Goal: Task Accomplishment & Management: Complete application form

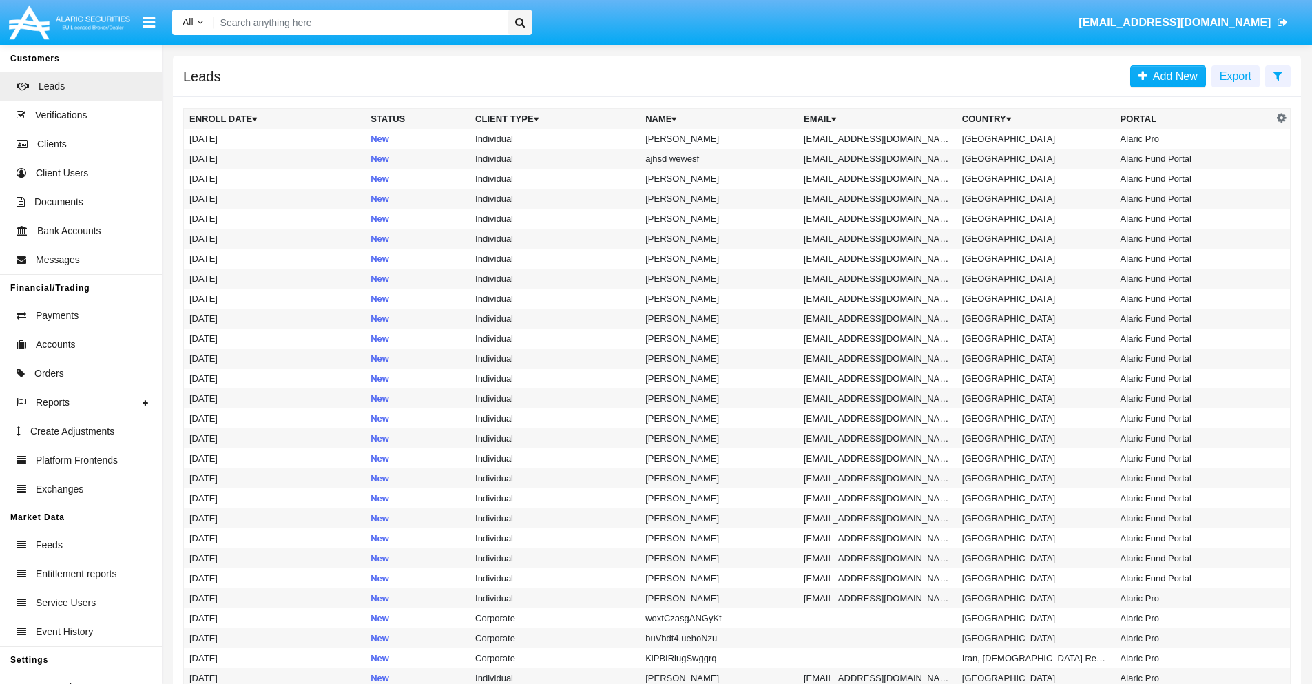
click at [1278, 75] on icon at bounding box center [1278, 75] width 9 height 11
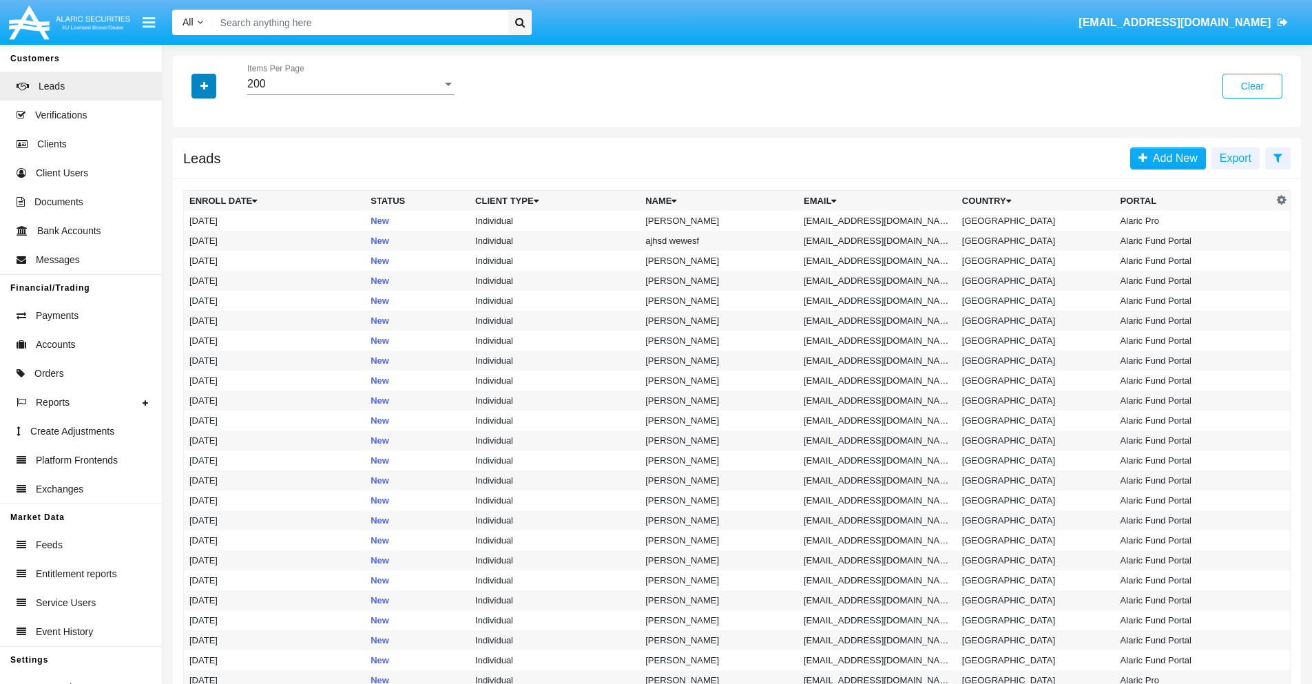
click at [204, 85] on icon "button" at bounding box center [204, 86] width 8 height 10
click at [214, 174] on span "Email" at bounding box center [214, 174] width 28 height 17
click at [189, 180] on input "Email" at bounding box center [189, 180] width 1 height 1
checkbox input "true"
click at [204, 85] on icon "button" at bounding box center [204, 86] width 8 height 10
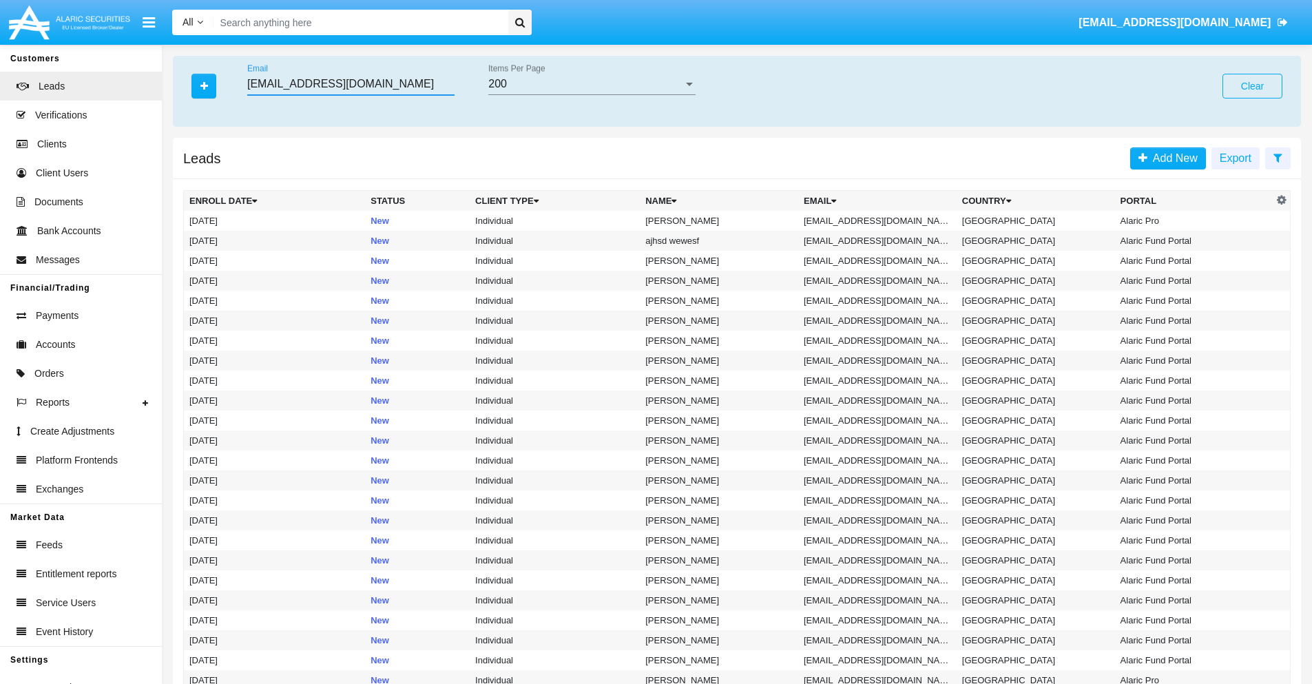
type input "ry53z.az6@5u436ou4g.biz"
click at [882, 220] on td "ry53z.az6@5u436ou4g.biz" at bounding box center [877, 221] width 158 height 20
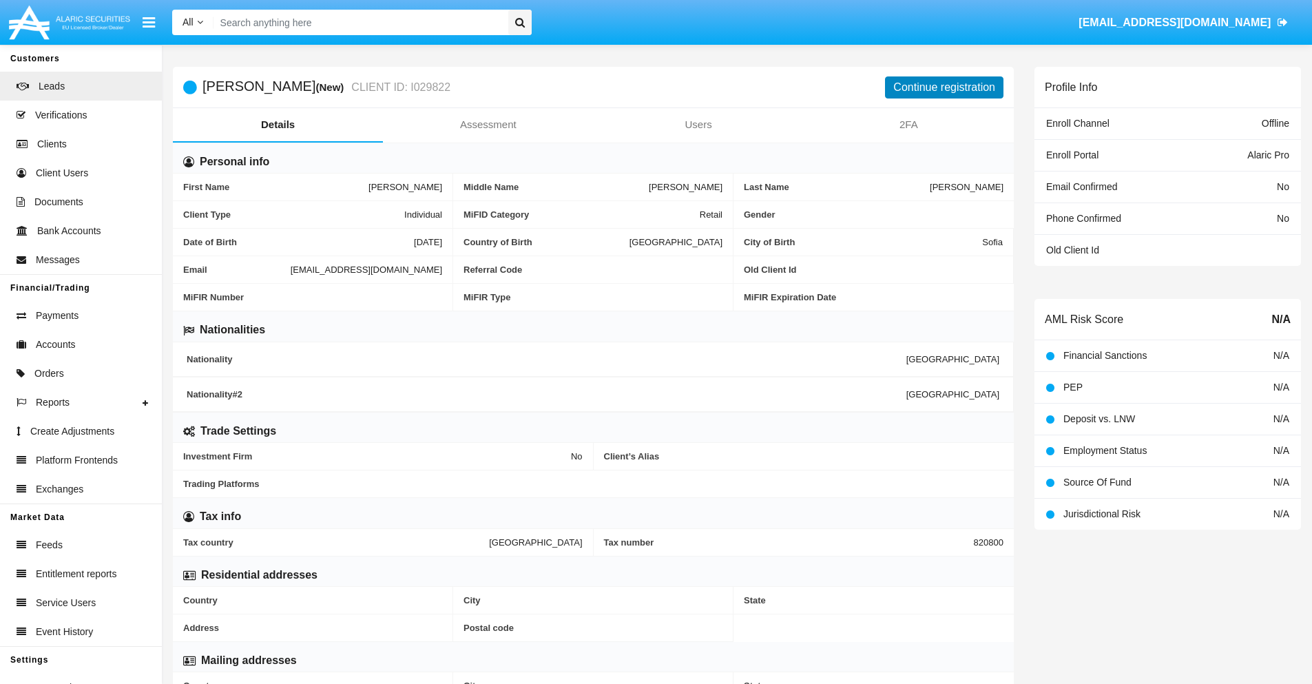
click at [944, 87] on button "Continue registration" at bounding box center [944, 87] width 118 height 22
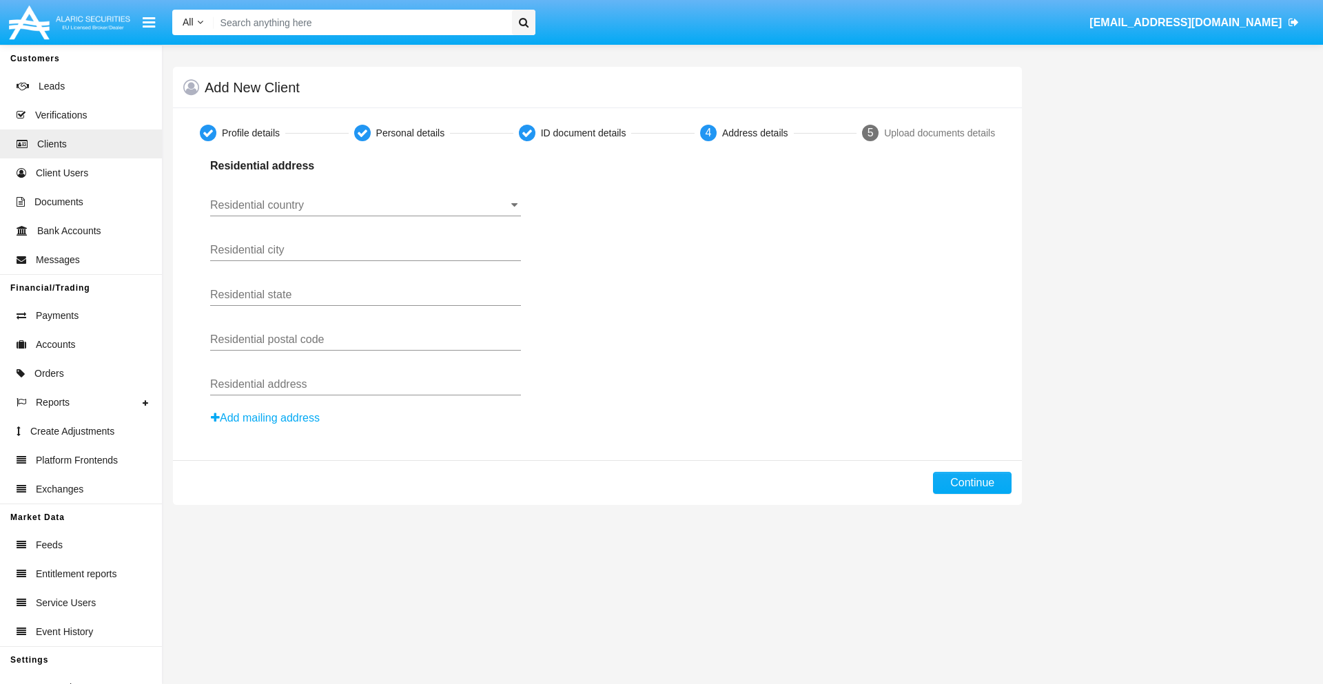
click at [365, 205] on input "Residential country" at bounding box center [365, 205] width 311 height 12
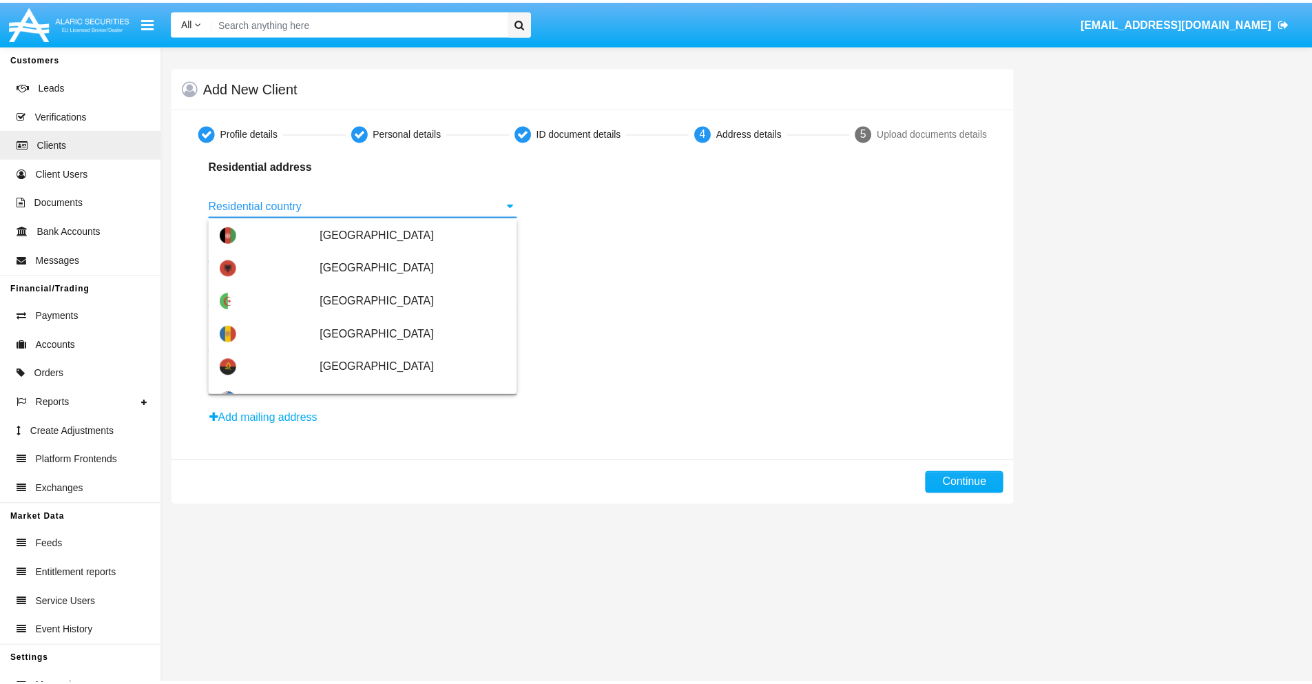
scroll to position [816, 0]
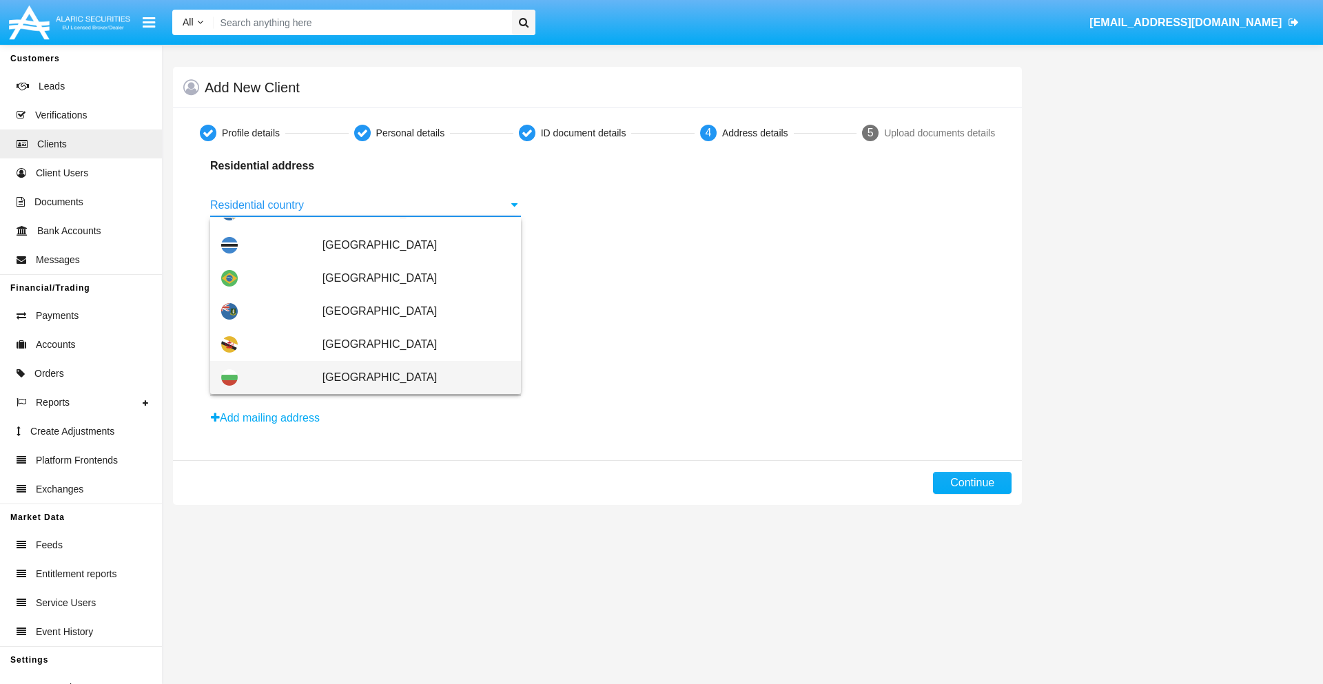
click at [409, 378] on span "[GEOGRAPHIC_DATA]" at bounding box center [415, 377] width 187 height 33
type input "[GEOGRAPHIC_DATA]"
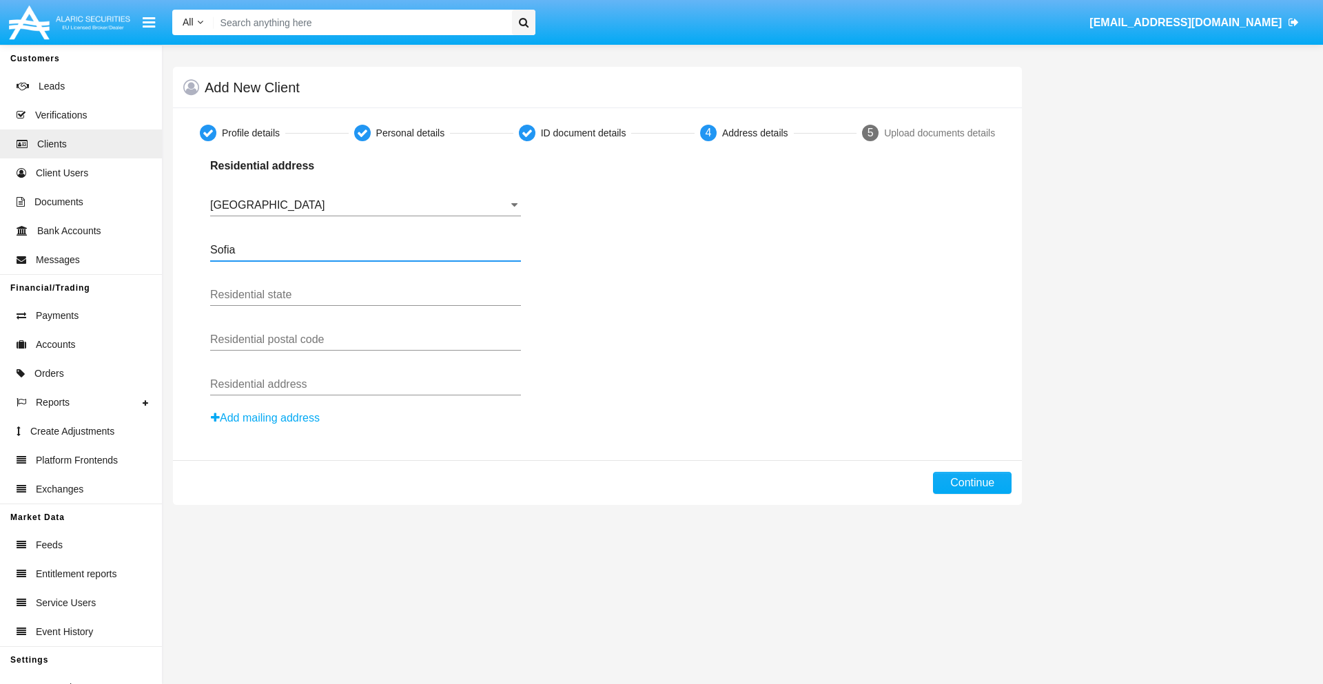
type input "Sofia"
type input "1000"
type input "Vasil Levski"
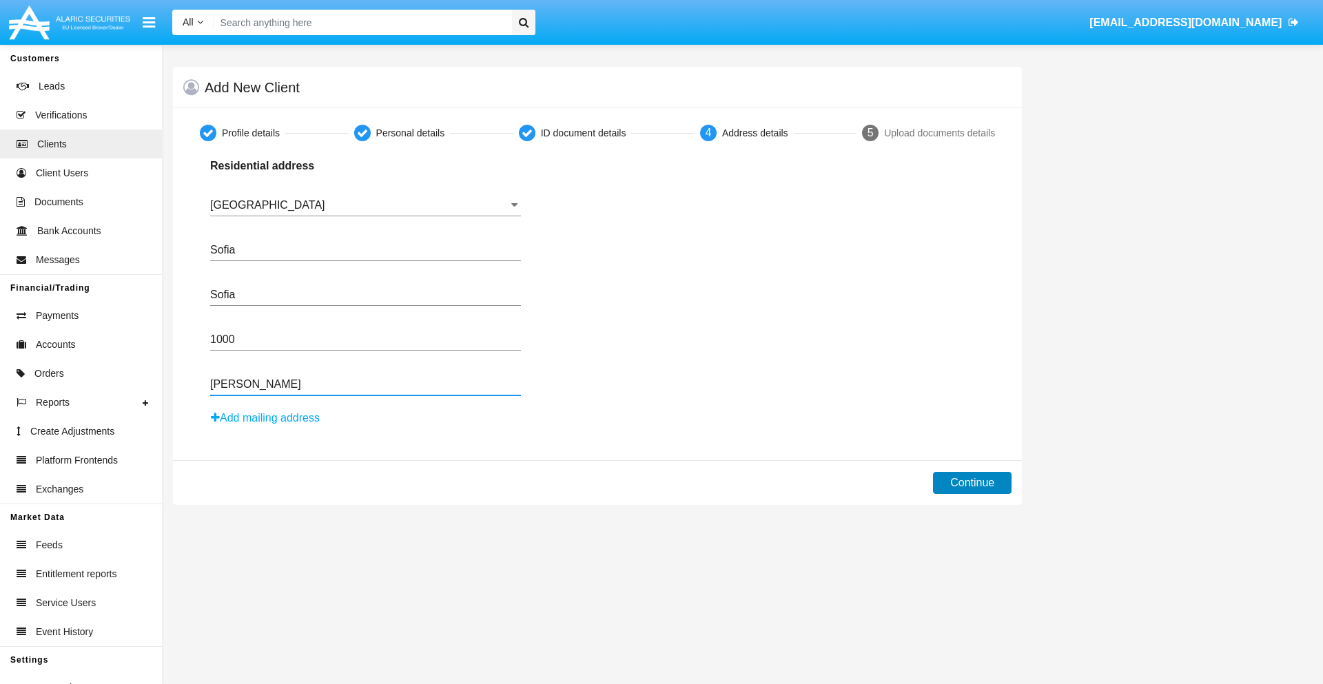
click at [972, 483] on button "Continue" at bounding box center [972, 483] width 79 height 22
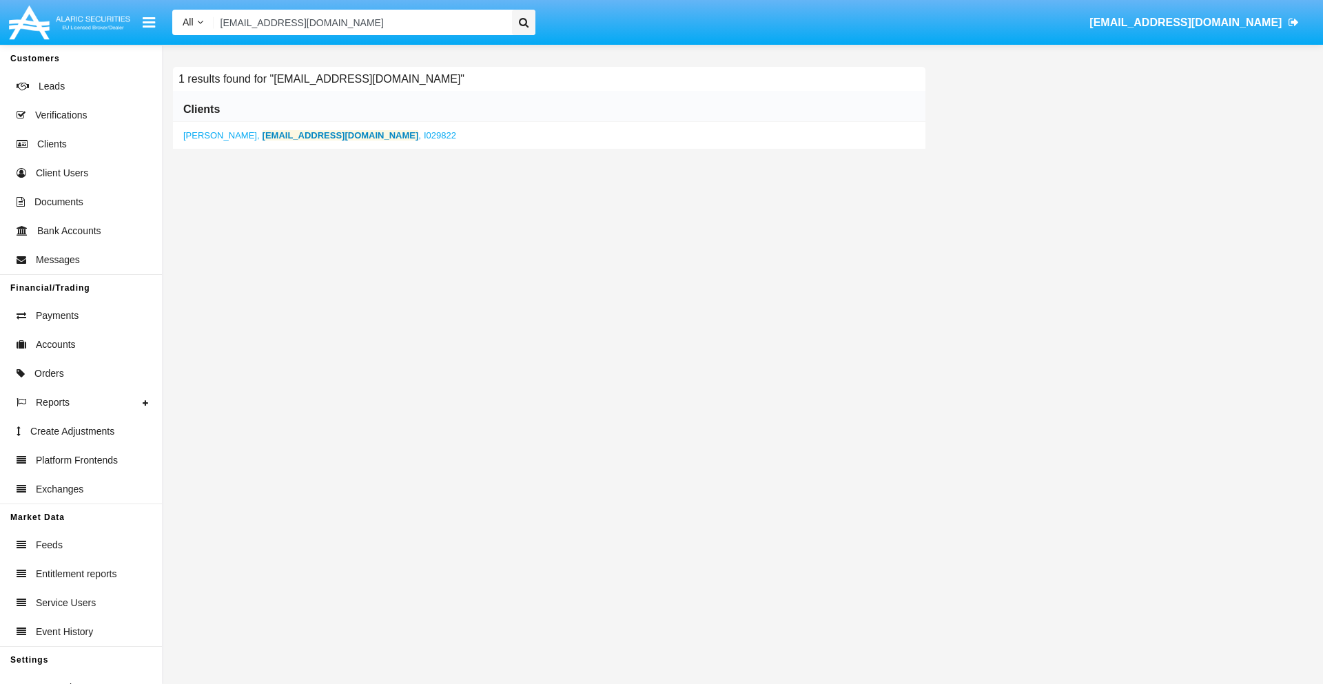
type input "ry53z.az6@5u436ou4g.biz"
click at [290, 135] on b "ry53z.az6@5u436ou4g.biz" at bounding box center [340, 135] width 156 height 10
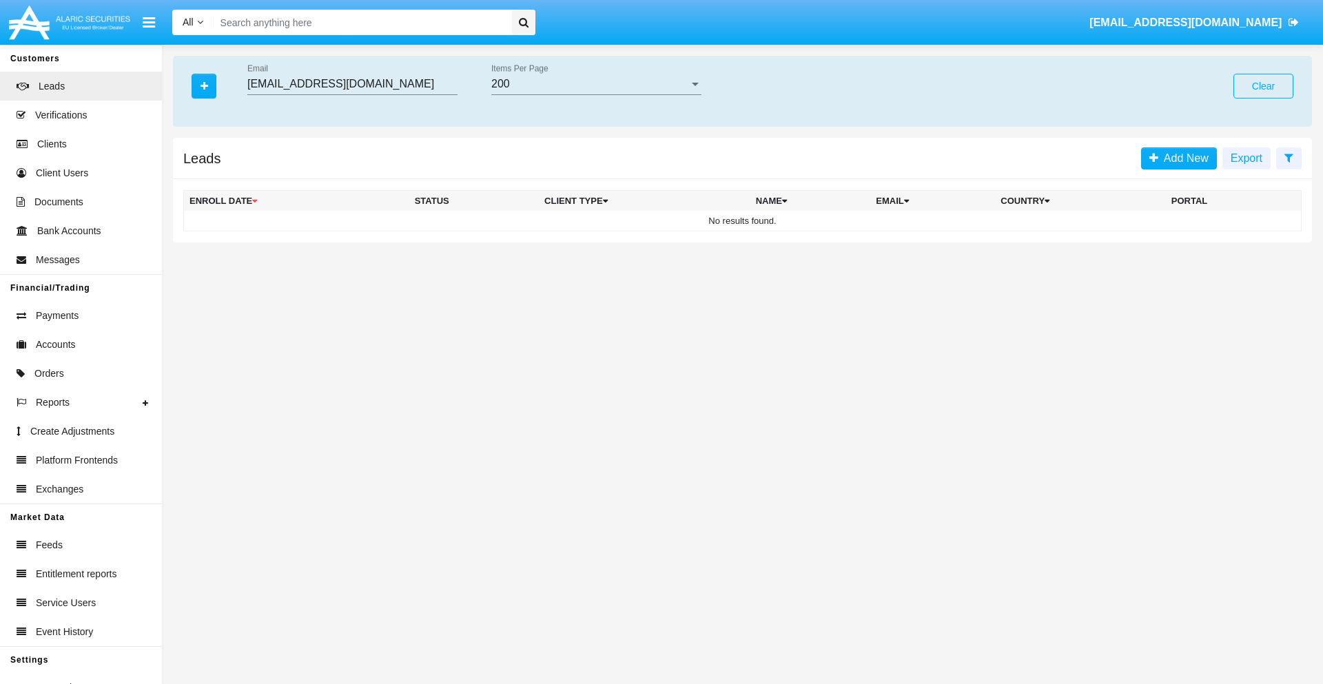
click at [1263, 86] on button "Clear" at bounding box center [1263, 86] width 60 height 25
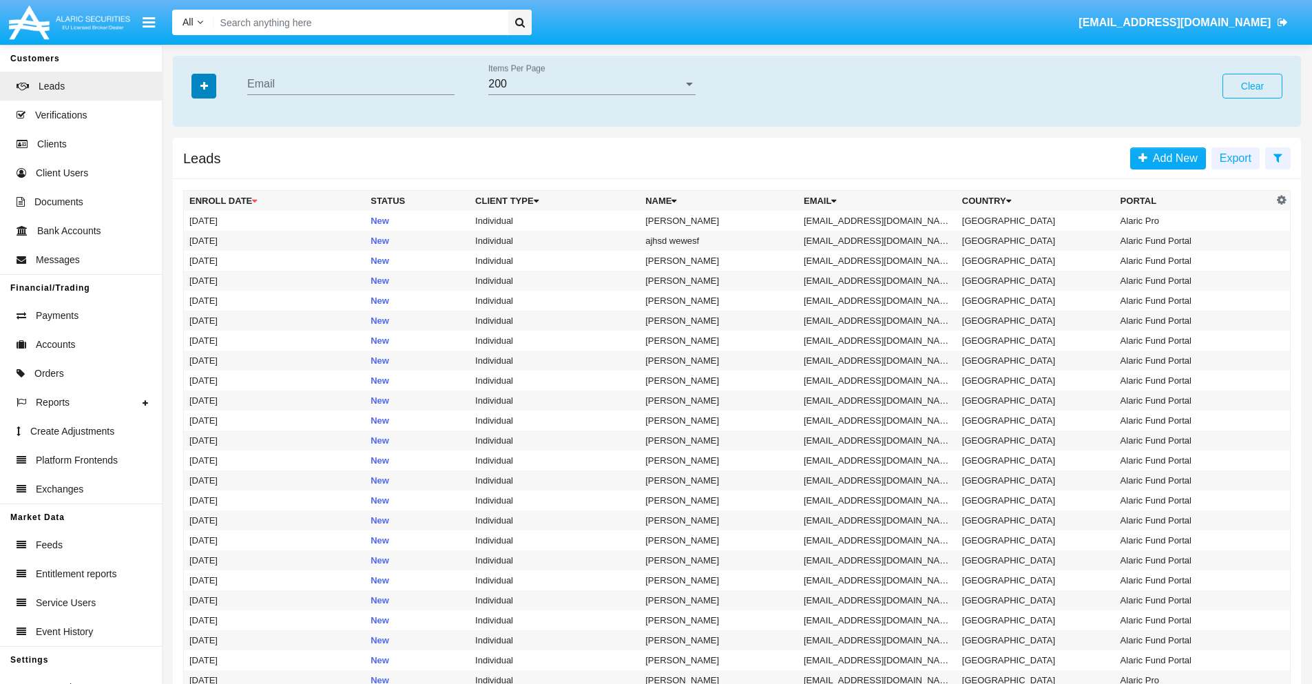
click at [204, 85] on icon "button" at bounding box center [204, 86] width 8 height 10
type input "dkf@mvaqch.cn"
click at [882, 220] on td "dkf@mvaqch.cn" at bounding box center [877, 221] width 158 height 20
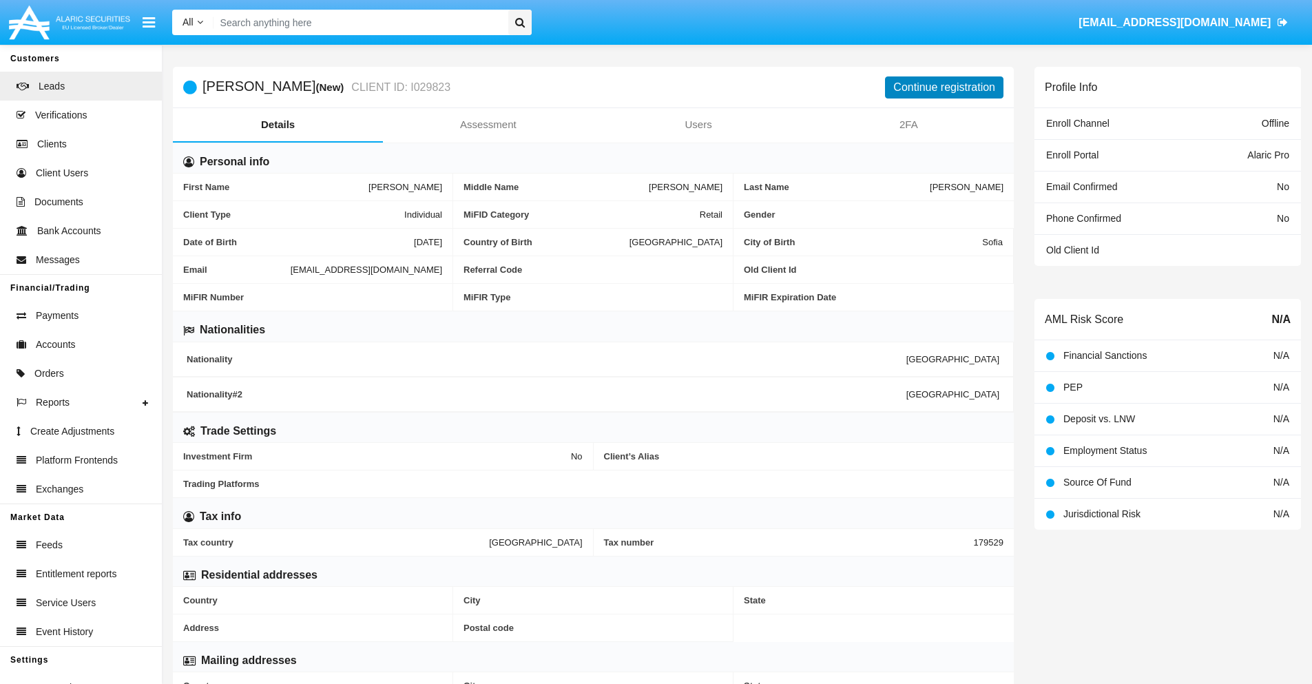
click at [944, 87] on button "Continue registration" at bounding box center [944, 87] width 118 height 22
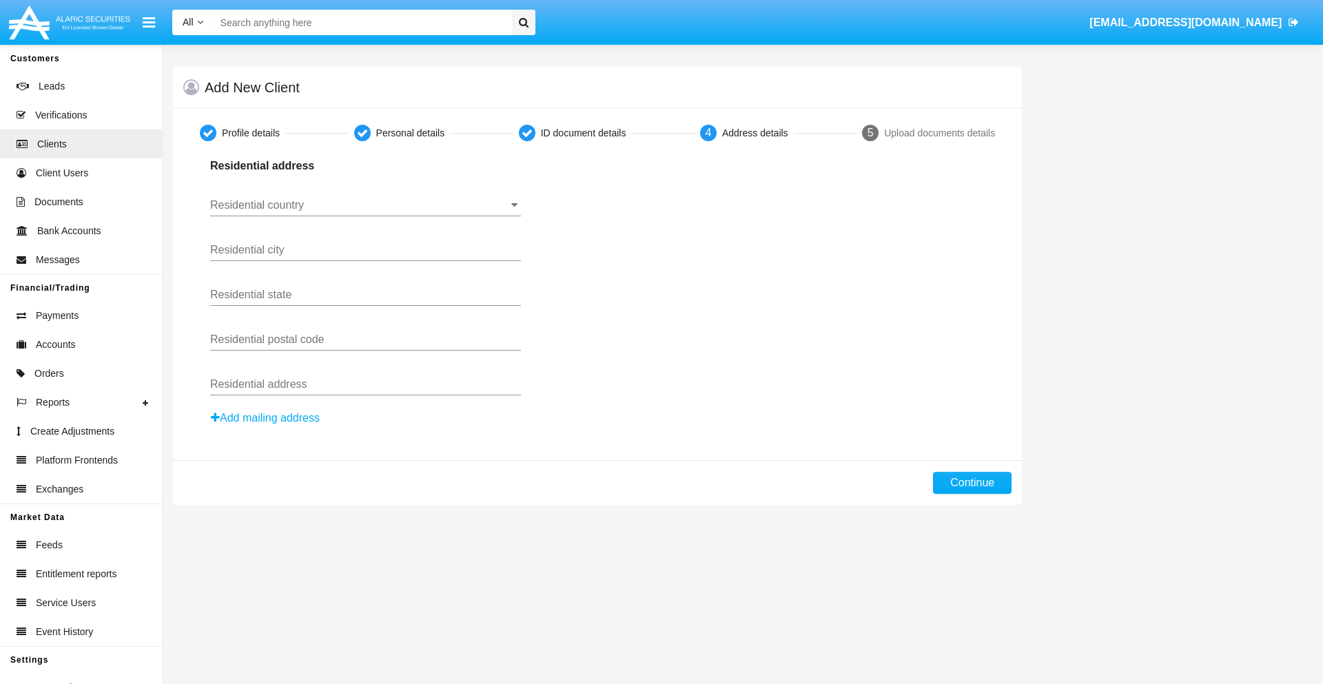
click at [266, 418] on button "Add mailing address" at bounding box center [265, 418] width 110 height 18
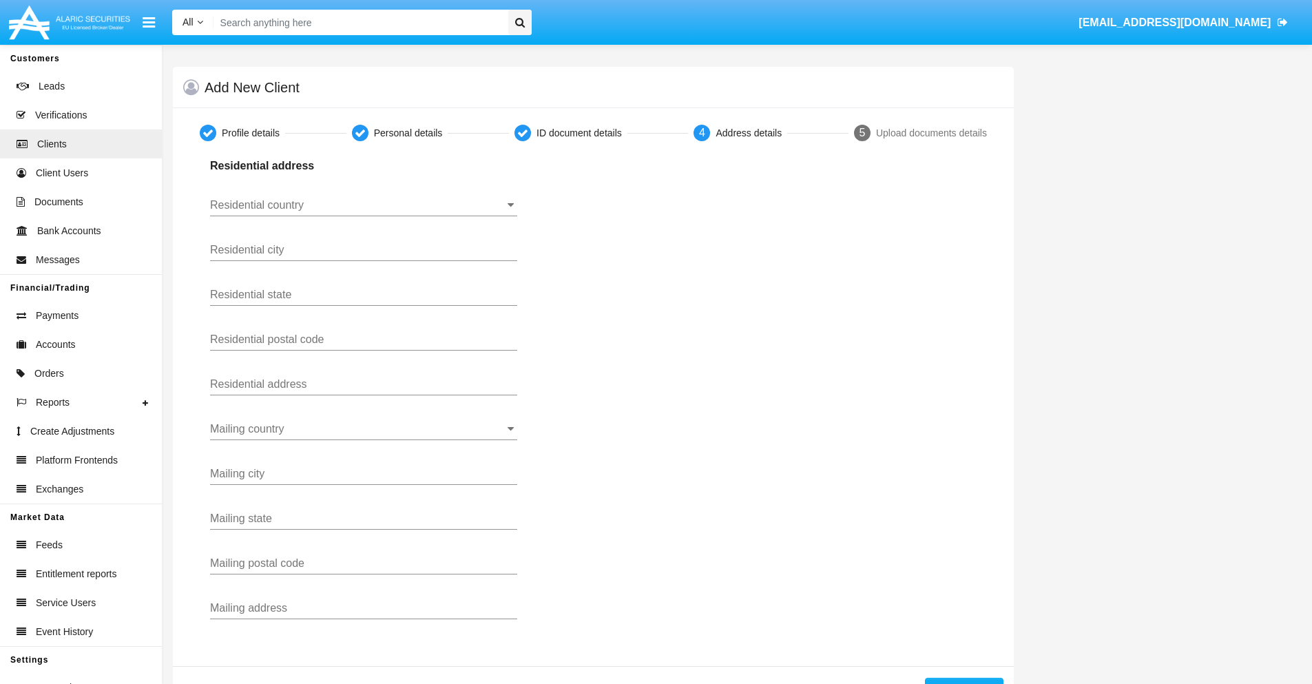
click at [364, 205] on input "Residential country" at bounding box center [363, 205] width 307 height 12
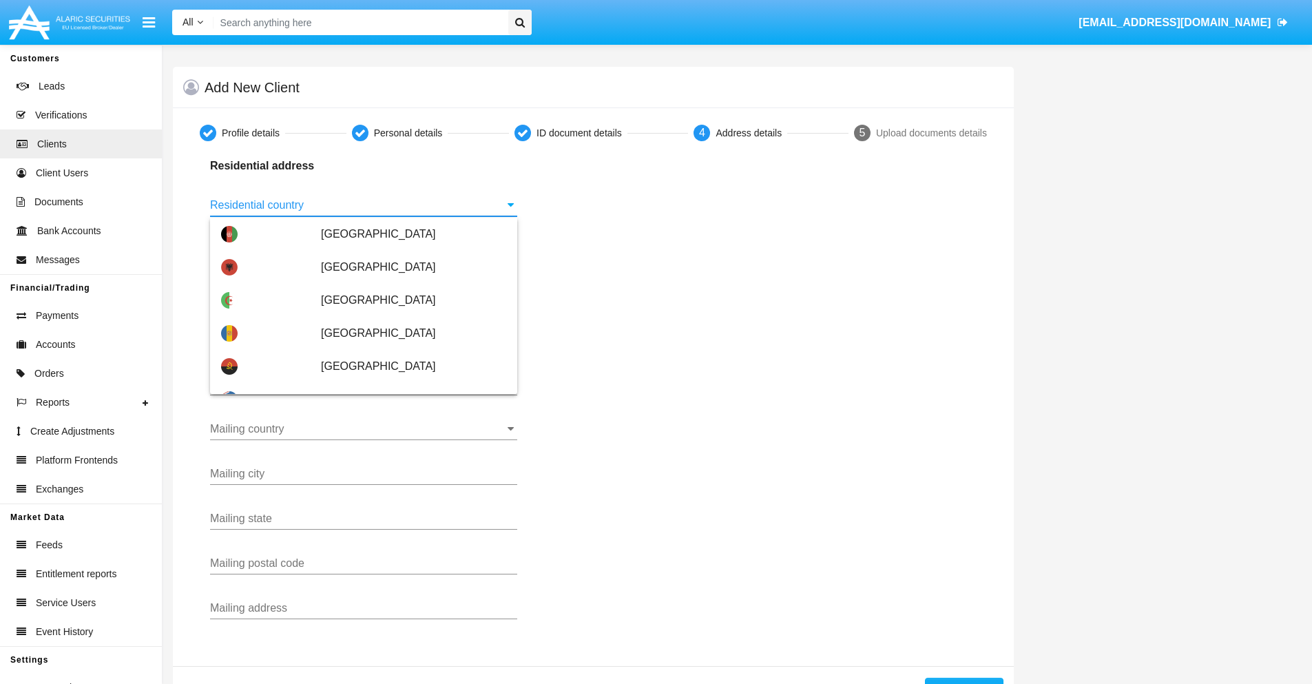
scroll to position [816, 0]
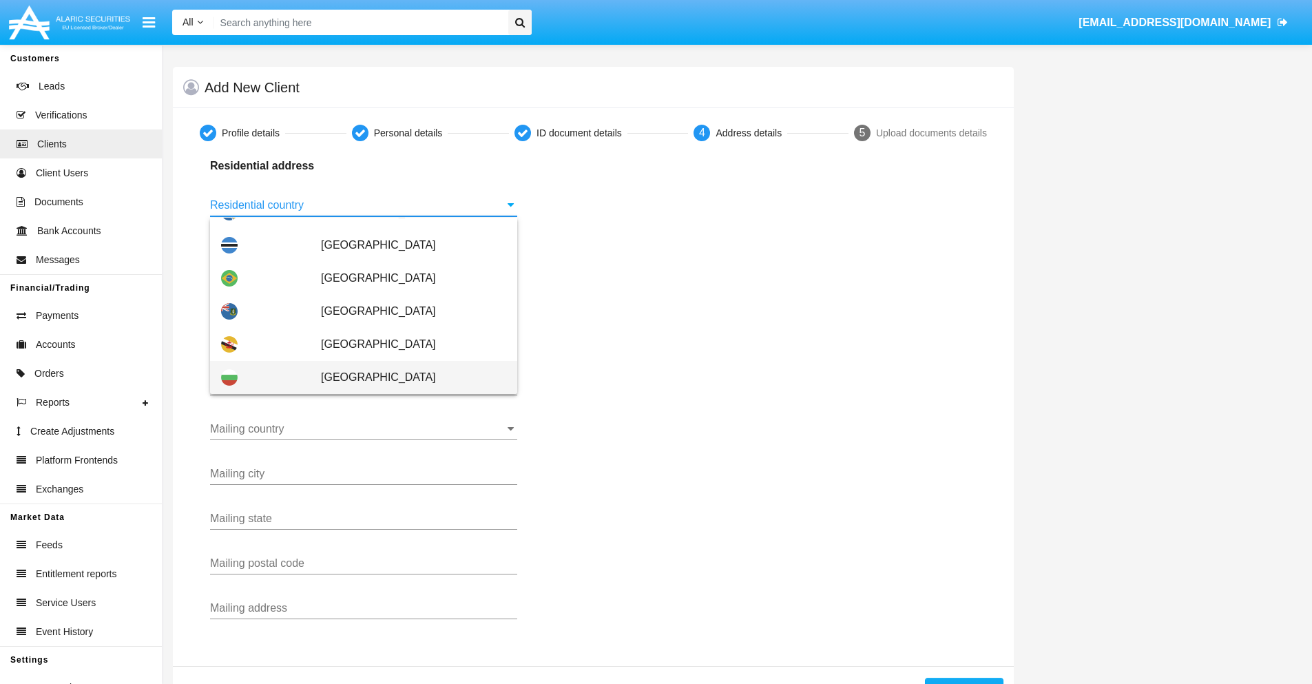
click at [406, 378] on span "[GEOGRAPHIC_DATA]" at bounding box center [413, 377] width 185 height 33
type input "[GEOGRAPHIC_DATA]"
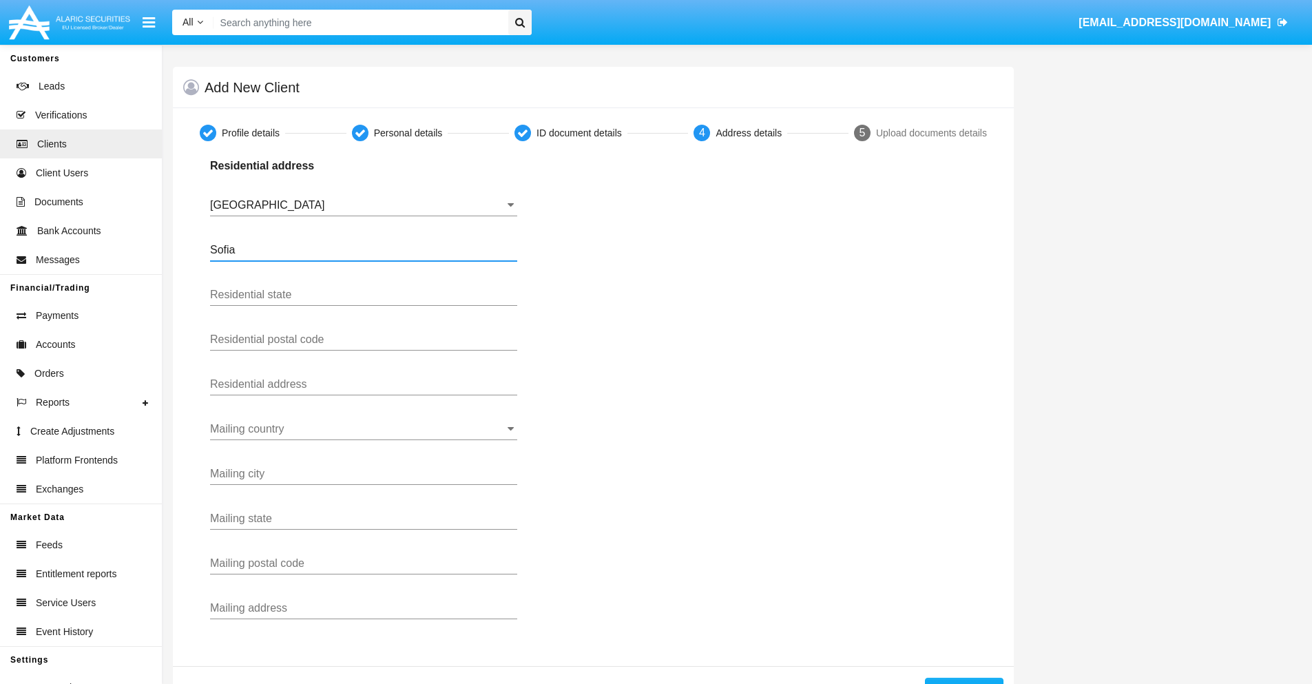
type input "Sofia"
type input "1000"
type input "Vasil Levski"
click at [364, 429] on input "Mailing country" at bounding box center [363, 429] width 307 height 12
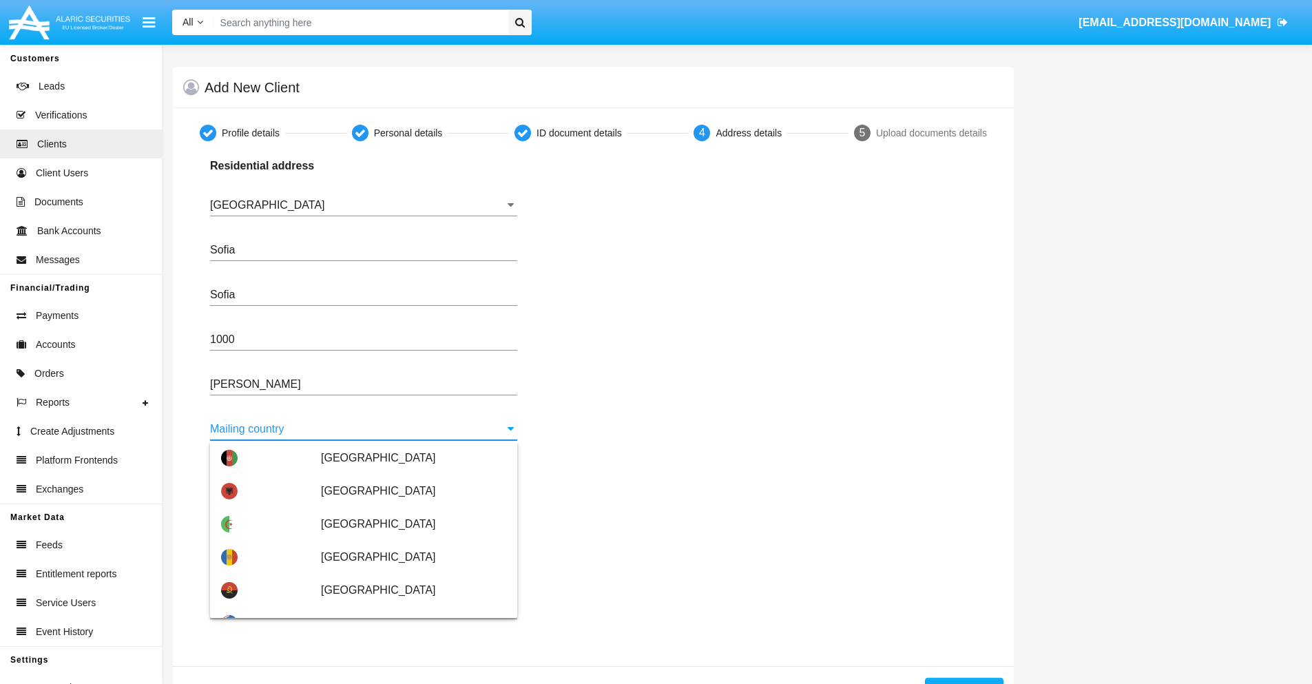
scroll to position [66, 0]
click at [406, 607] on span "[GEOGRAPHIC_DATA]" at bounding box center [413, 623] width 185 height 33
type input "[GEOGRAPHIC_DATA]"
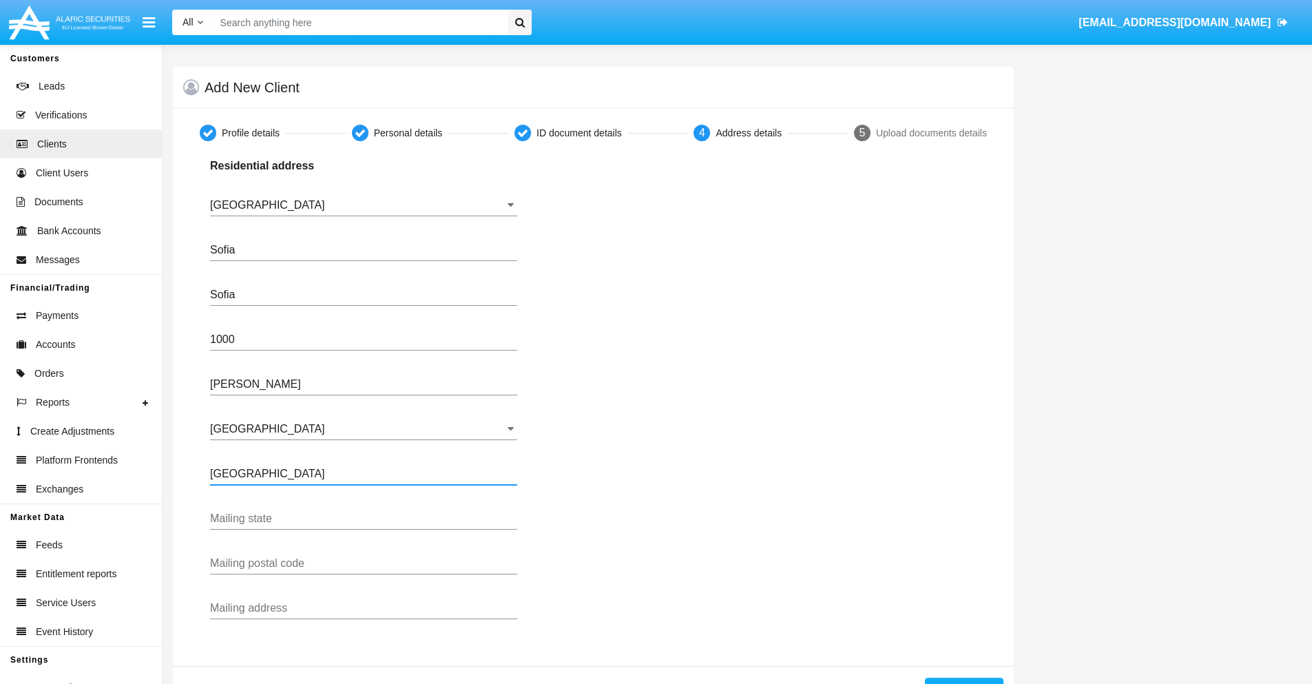
type input "Buenos Aires"
type input "7777"
type input "Test Mail Address"
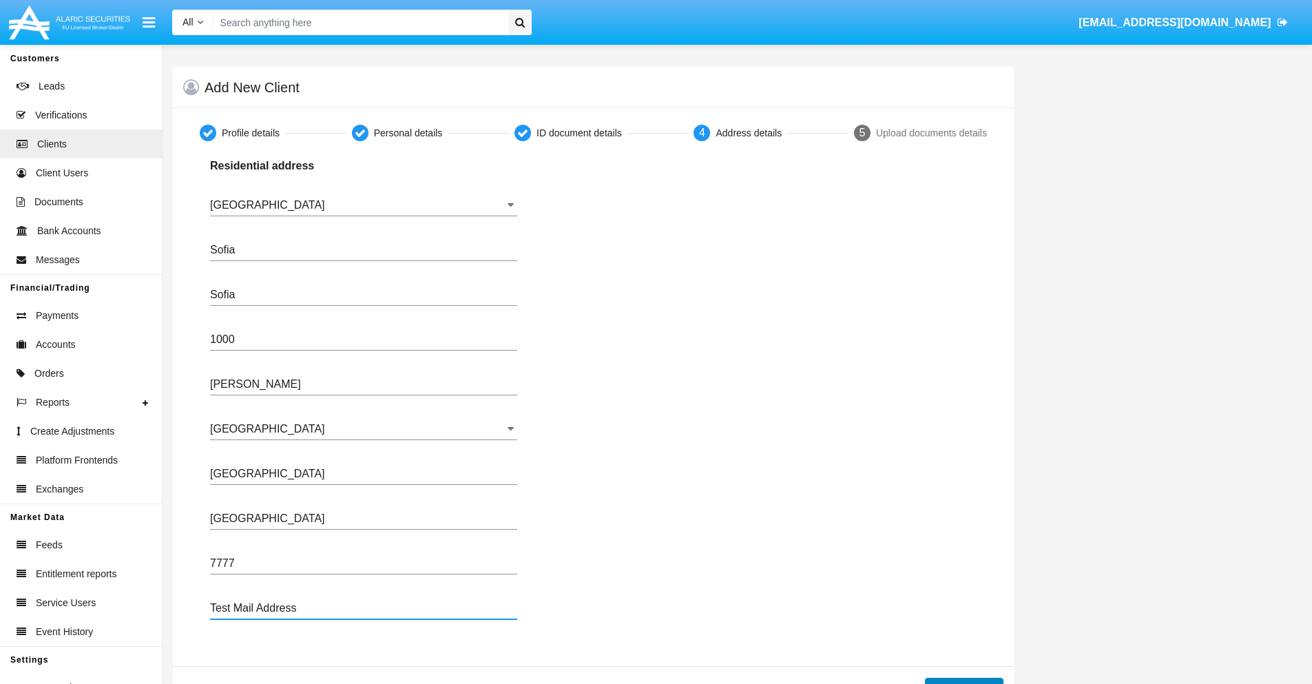
click at [964, 681] on button "Continue" at bounding box center [964, 689] width 79 height 22
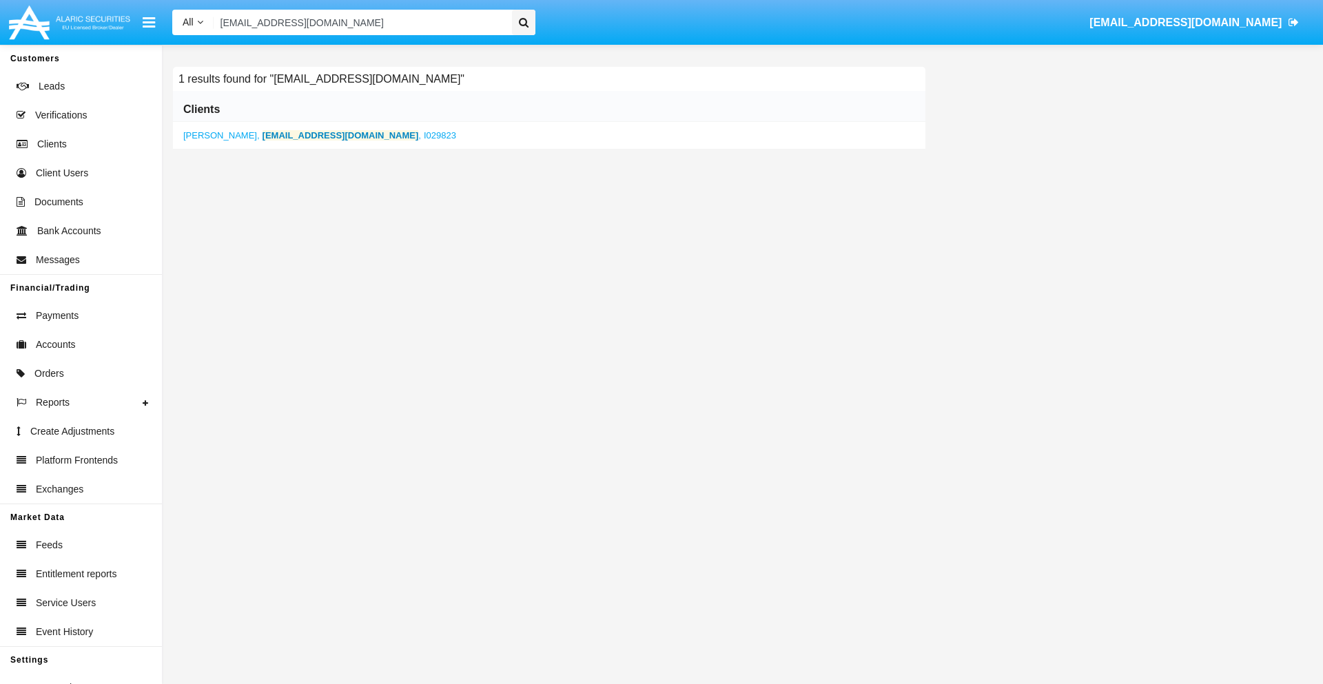
type input "dkf@mvaqch.cn"
click at [269, 135] on b "dkf@mvaqch.cn" at bounding box center [340, 135] width 156 height 10
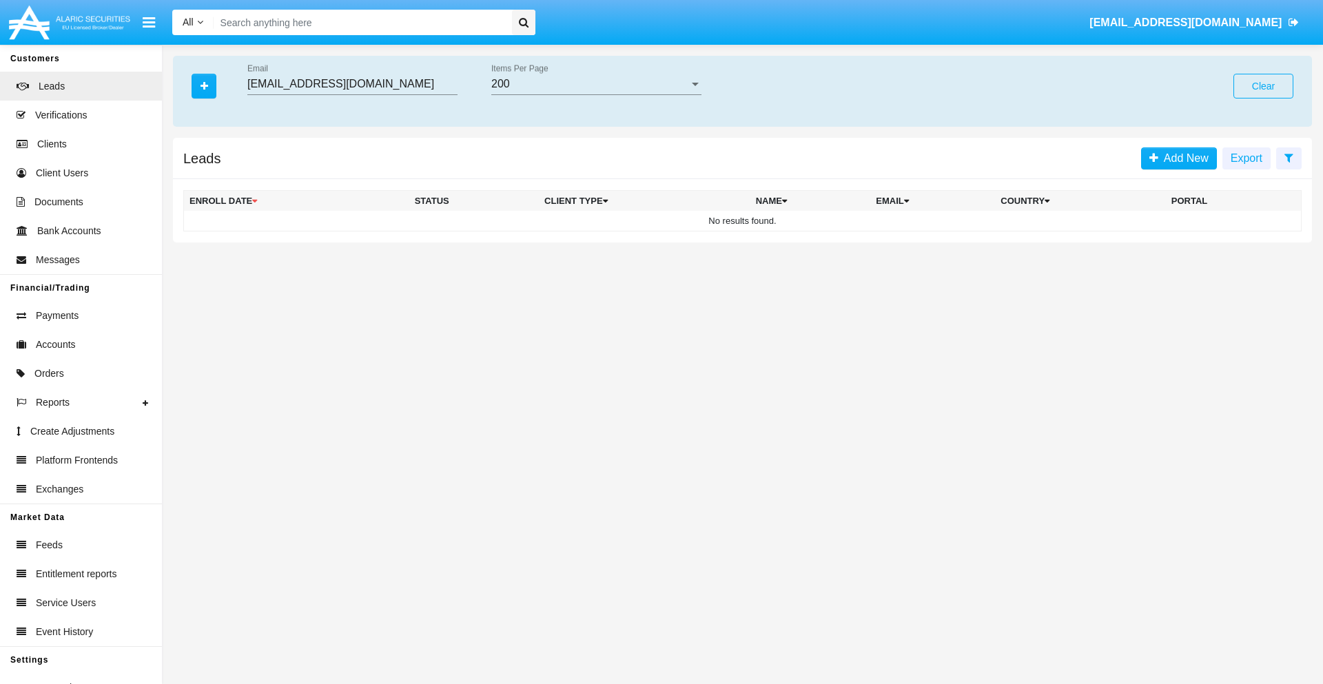
click at [1263, 86] on button "Clear" at bounding box center [1263, 86] width 60 height 25
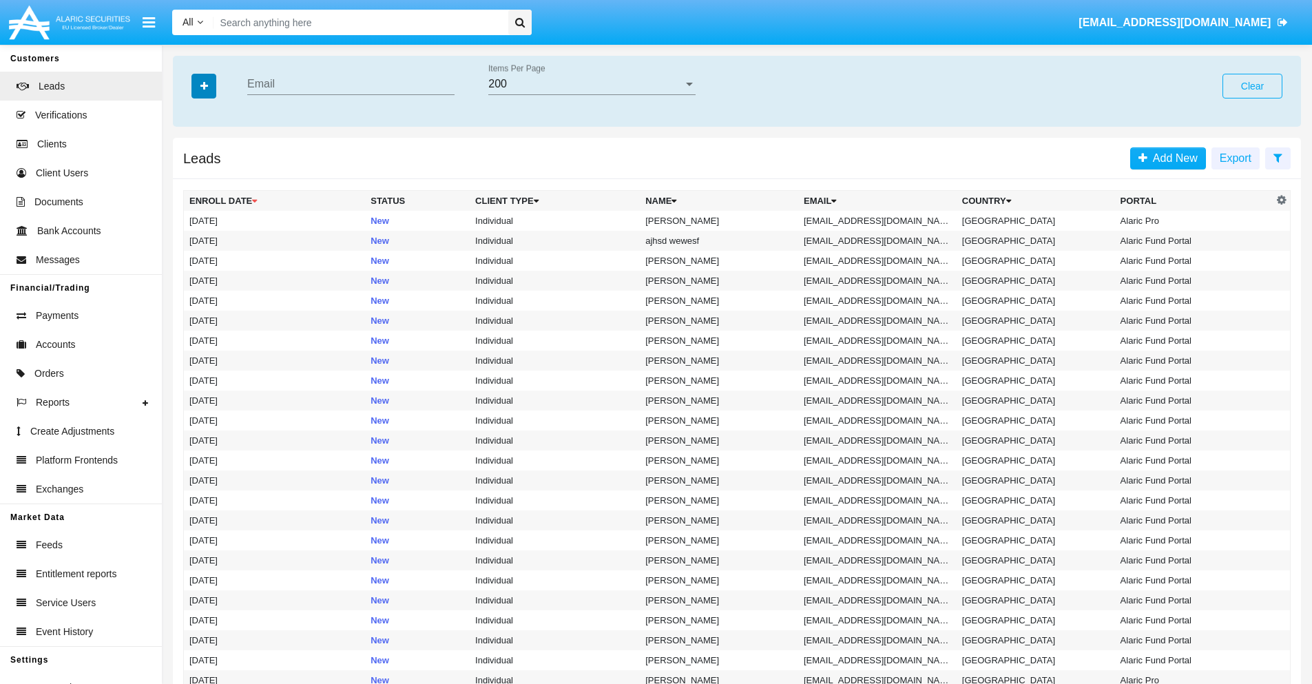
click at [204, 85] on icon "button" at bounding box center [204, 86] width 8 height 10
type input "om9wq430a@eogw0u00.hk"
click at [882, 220] on td "om9wq430a@eogw0u00.hk" at bounding box center [877, 221] width 158 height 20
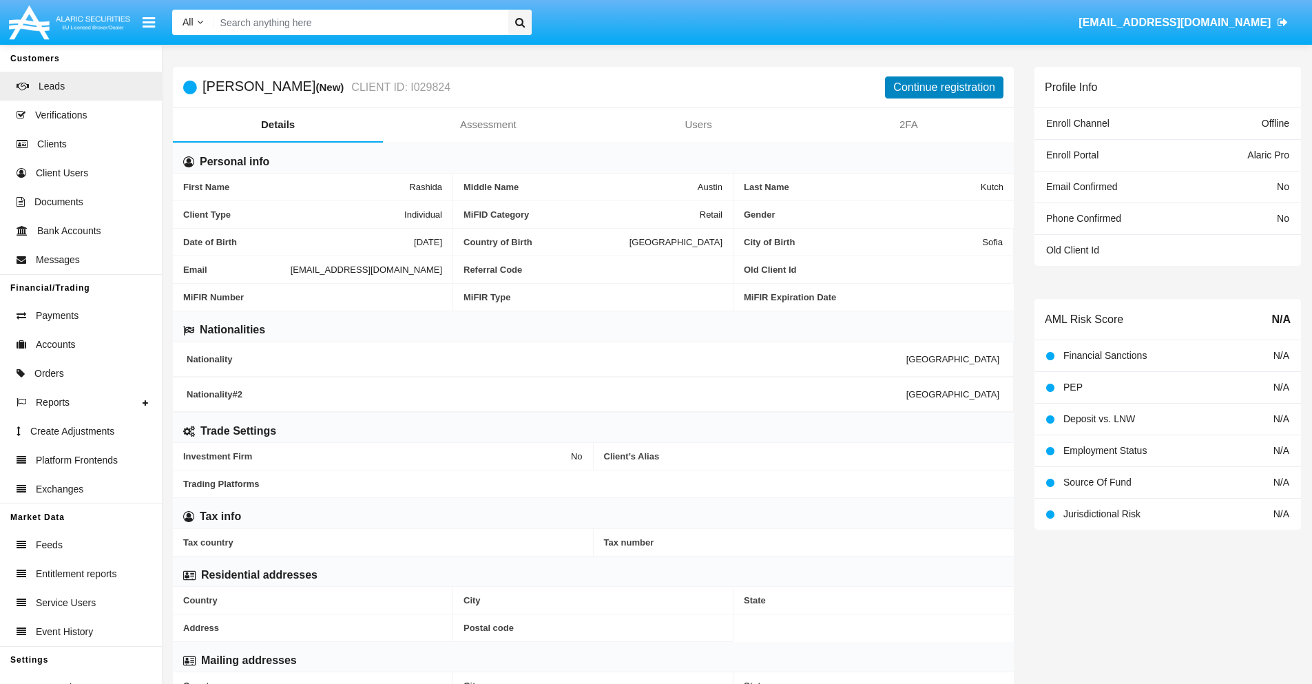
click at [944, 87] on button "Continue registration" at bounding box center [944, 87] width 118 height 22
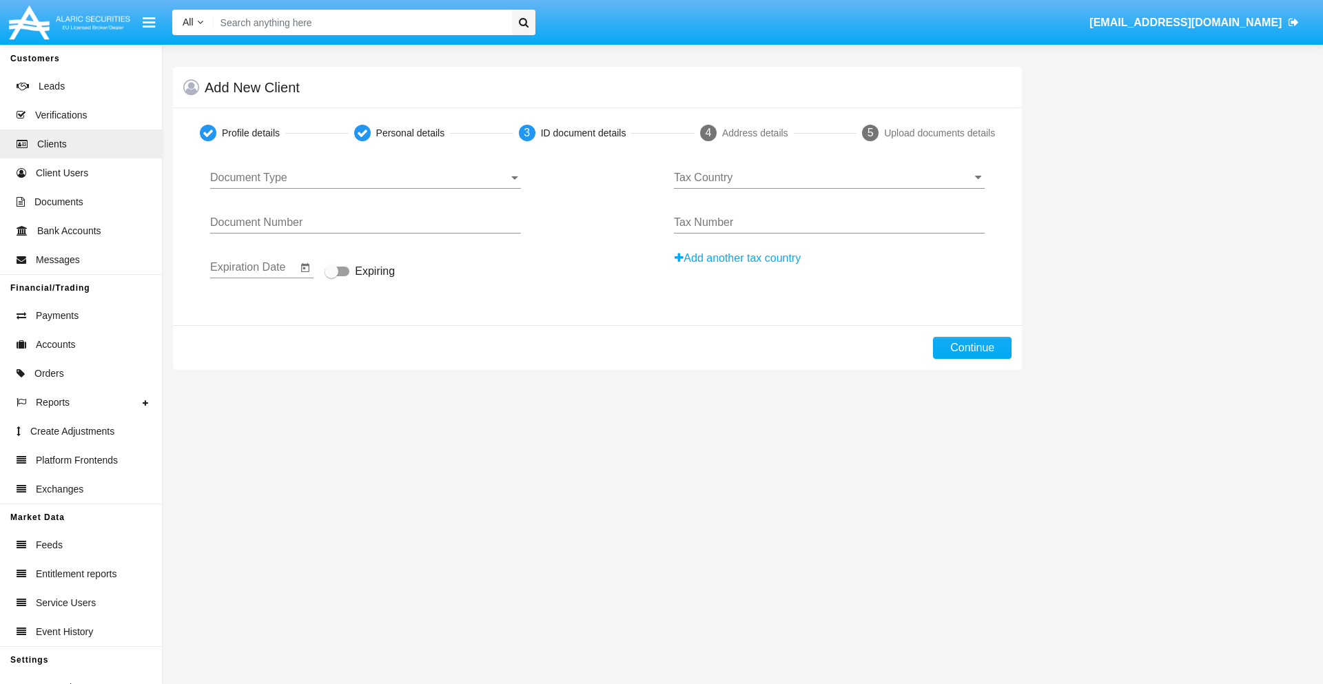
click at [365, 178] on span "Document Type" at bounding box center [359, 178] width 298 height 12
click at [365, 188] on span "Passport" at bounding box center [365, 188] width 311 height 33
type input "BgiEMAcuGyMnhJZ"
click at [360, 272] on span "Expiring" at bounding box center [375, 271] width 40 height 17
click at [331, 276] on input "Expiring" at bounding box center [331, 276] width 1 height 1
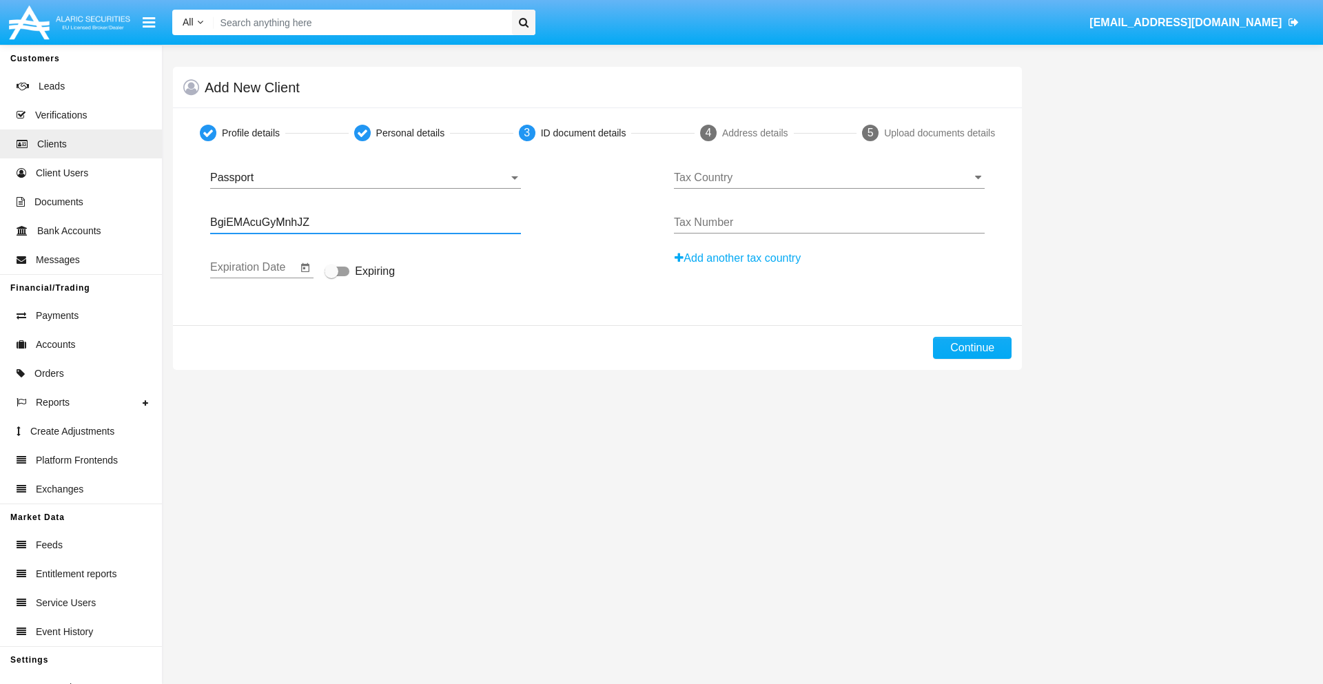
checkbox input "true"
click at [829, 178] on input "Tax Country" at bounding box center [829, 178] width 311 height 12
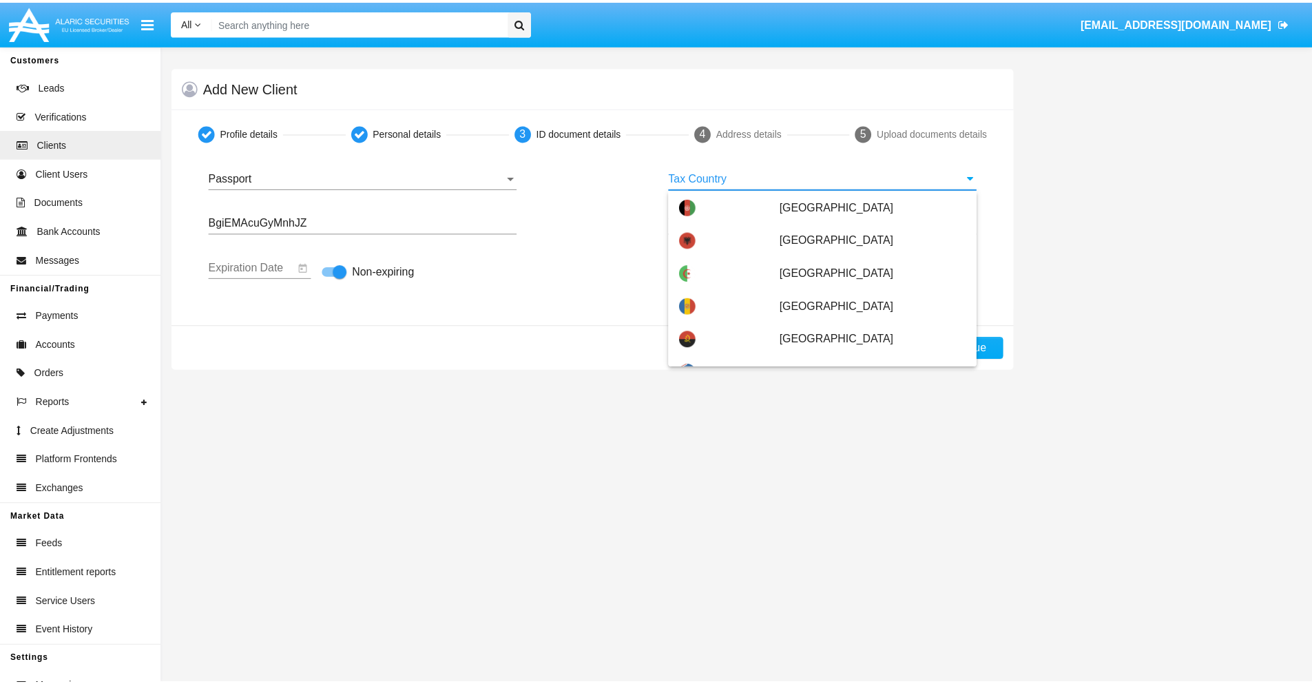
scroll to position [5181, 0]
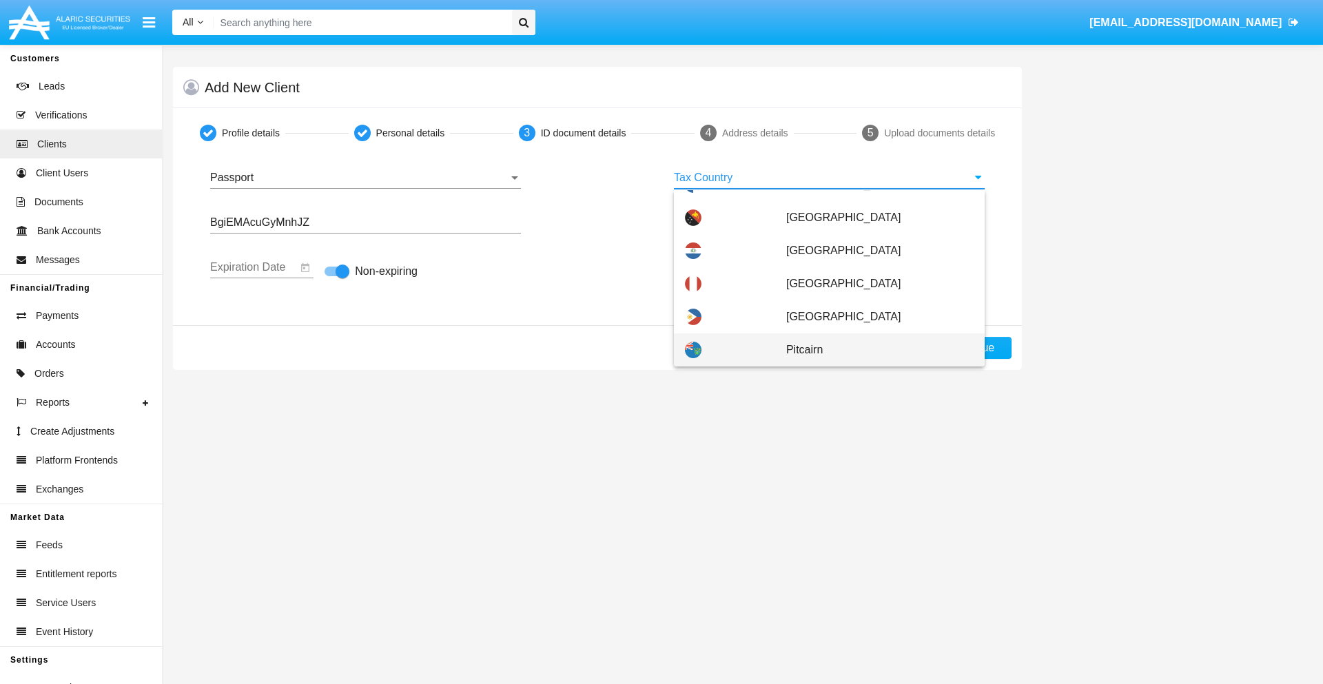
click at [872, 350] on span "Pitcairn" at bounding box center [879, 349] width 187 height 33
type input "Pitcairn"
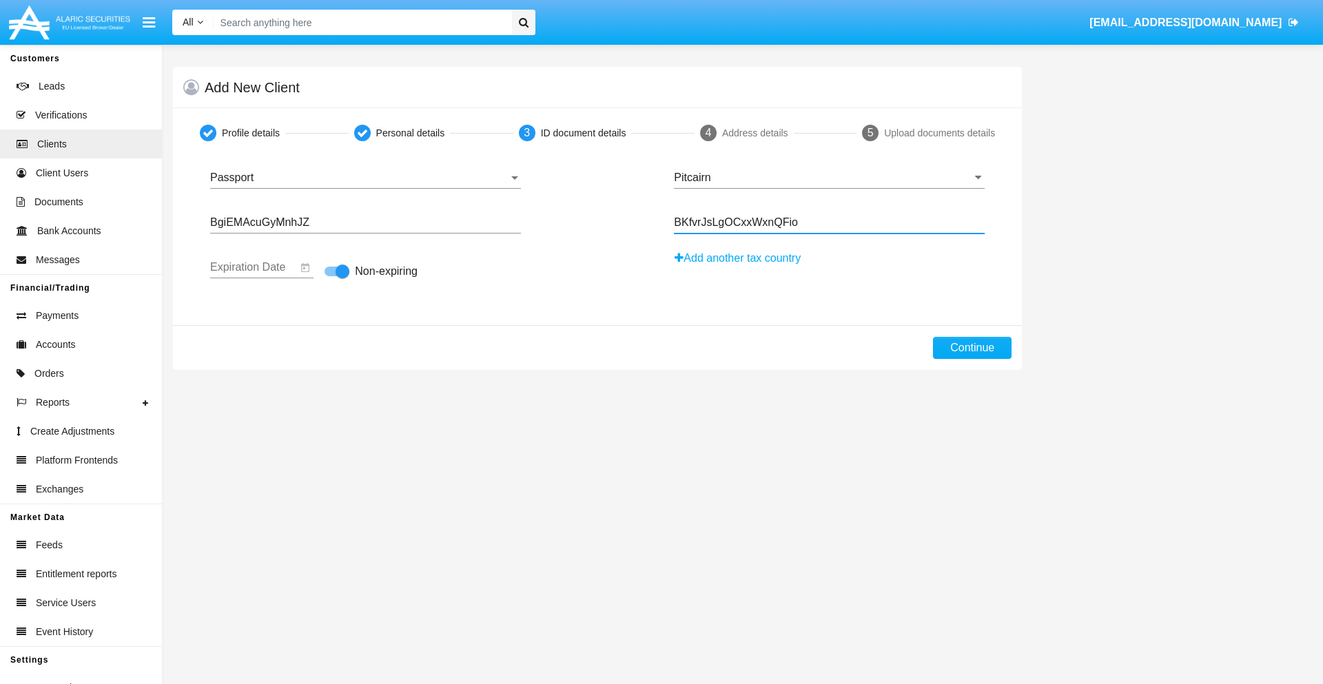
type input "BKfvrJsLgOCxxWxnQFio"
click at [972, 348] on button "Continue" at bounding box center [972, 348] width 79 height 22
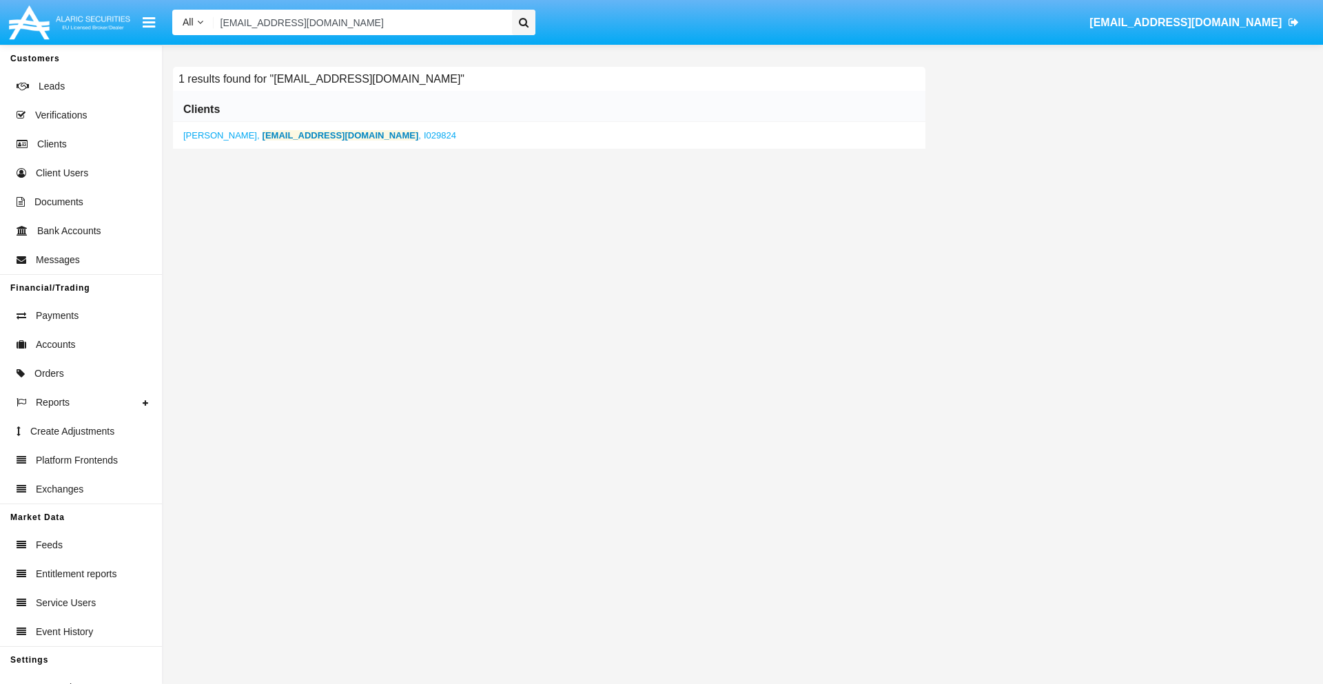
type input "om9wq430a@eogw0u00.hk"
click at [304, 135] on b "om9wq430a@eogw0u00.hk" at bounding box center [340, 135] width 156 height 10
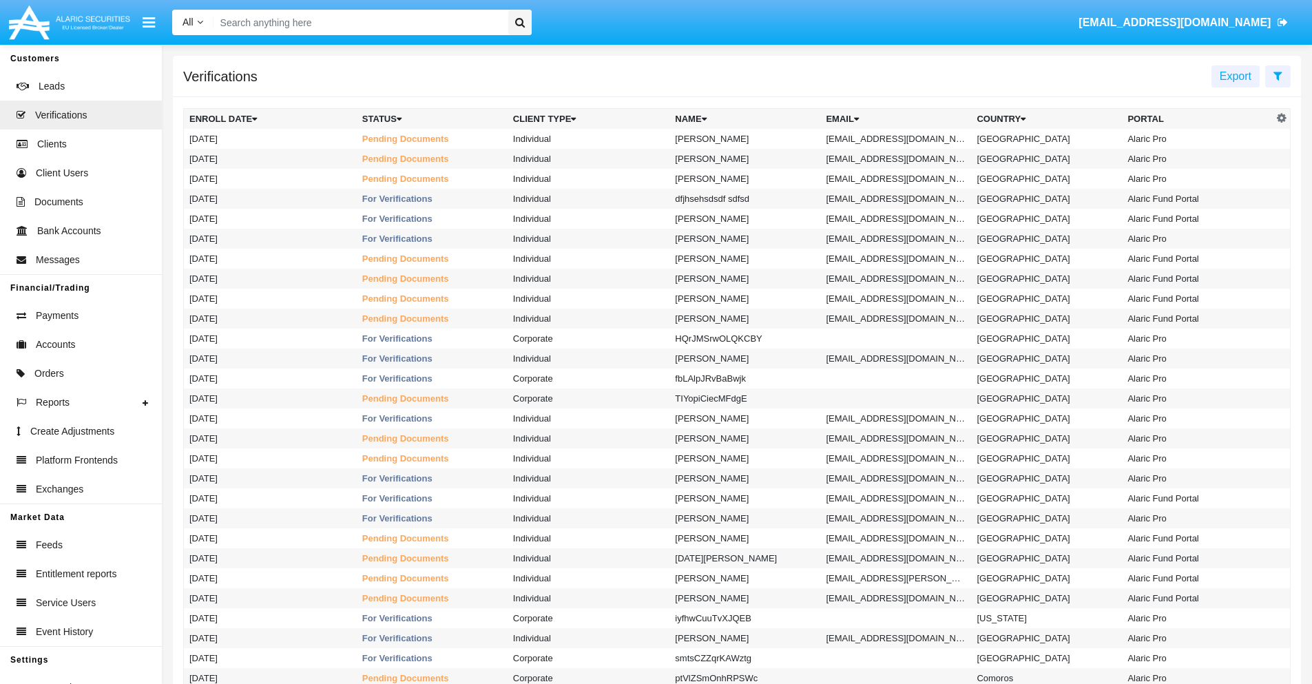
click at [1278, 75] on icon at bounding box center [1278, 75] width 9 height 11
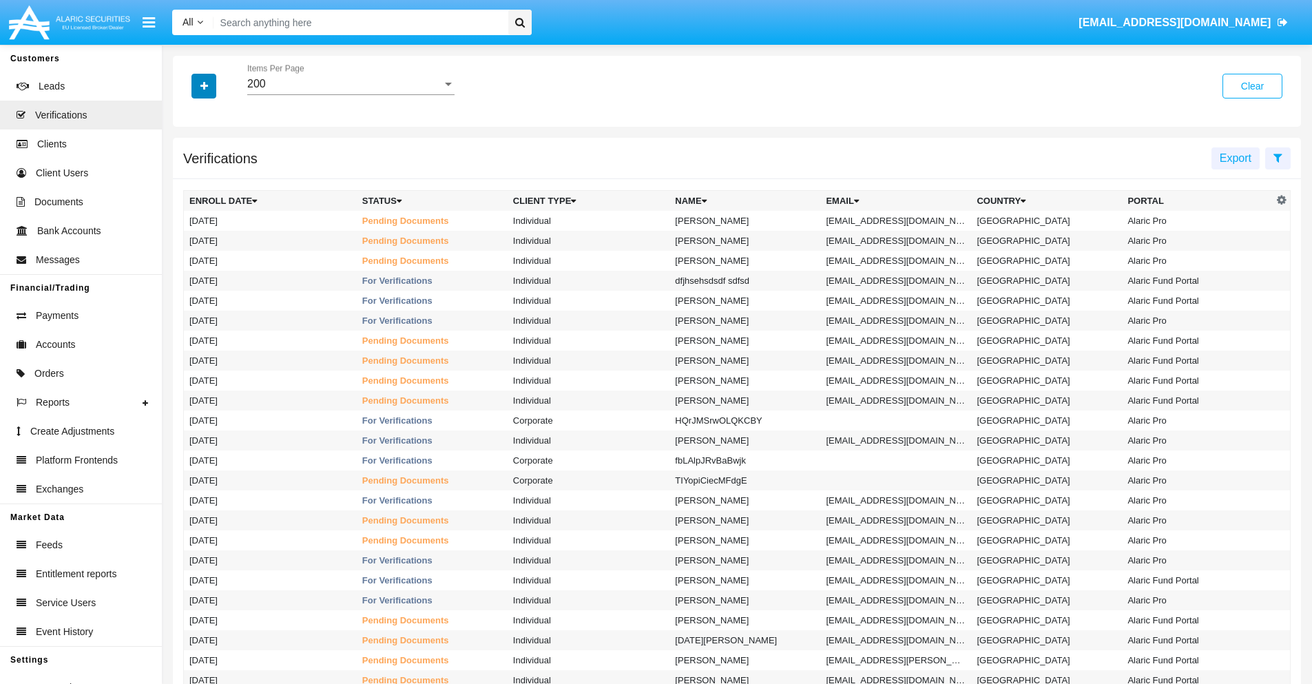
click at [204, 85] on icon "button" at bounding box center [204, 86] width 8 height 10
click at [214, 194] on span "Email" at bounding box center [214, 194] width 28 height 17
click at [189, 200] on input "Email" at bounding box center [189, 200] width 1 height 1
checkbox input "true"
click at [204, 85] on icon "button" at bounding box center [204, 86] width 8 height 10
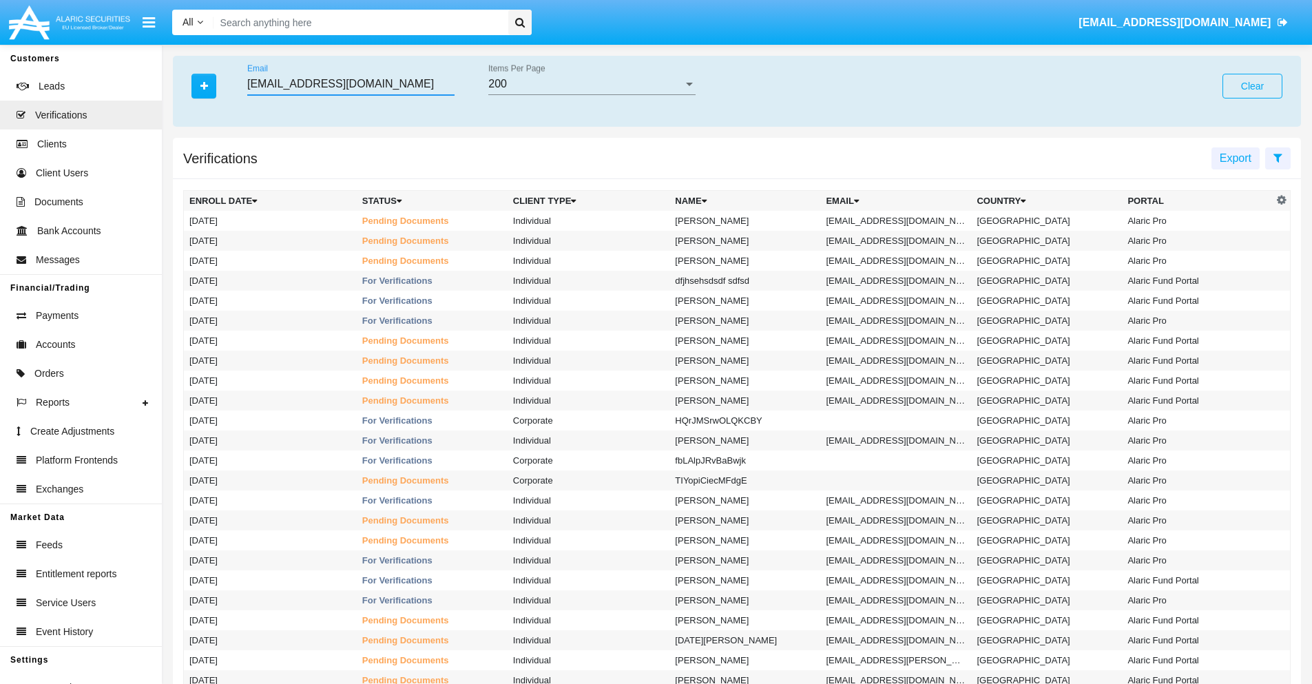
type input "9b6lvvl@t21p-kb.kr"
click at [900, 220] on td "9b6lvvl@t21p-kb.kr" at bounding box center [895, 221] width 151 height 20
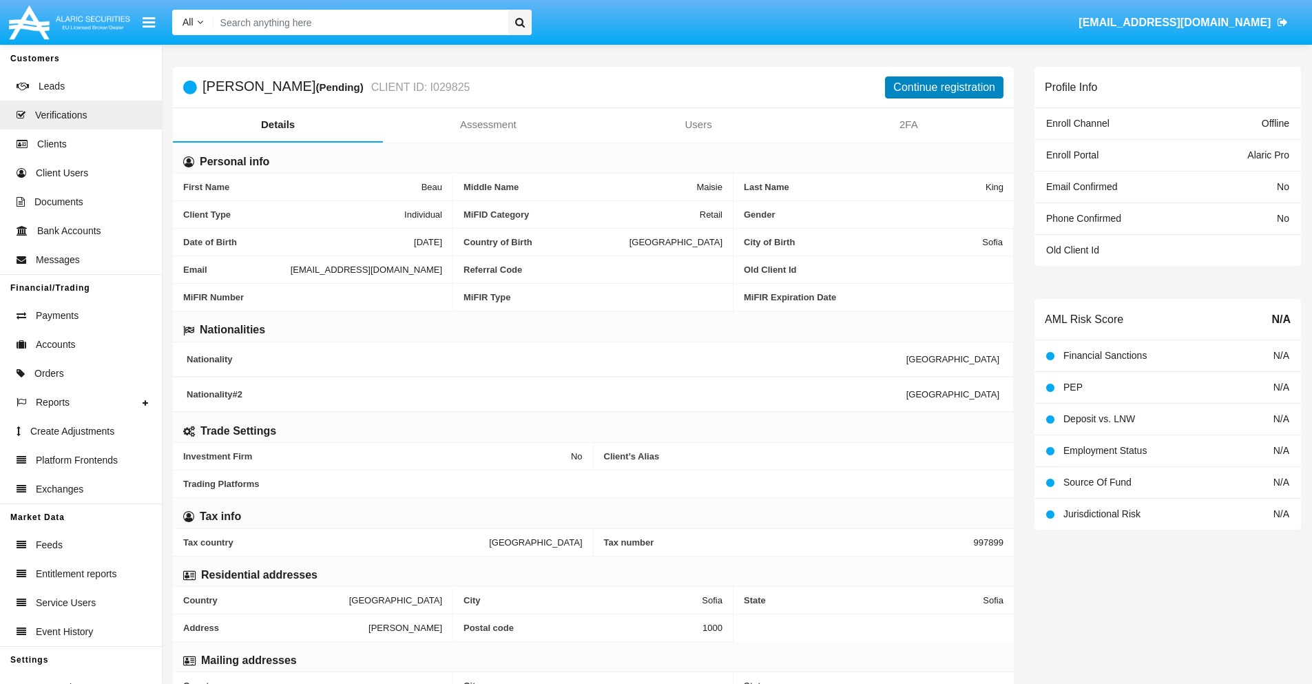
click at [944, 87] on button "Continue registration" at bounding box center [944, 87] width 118 height 22
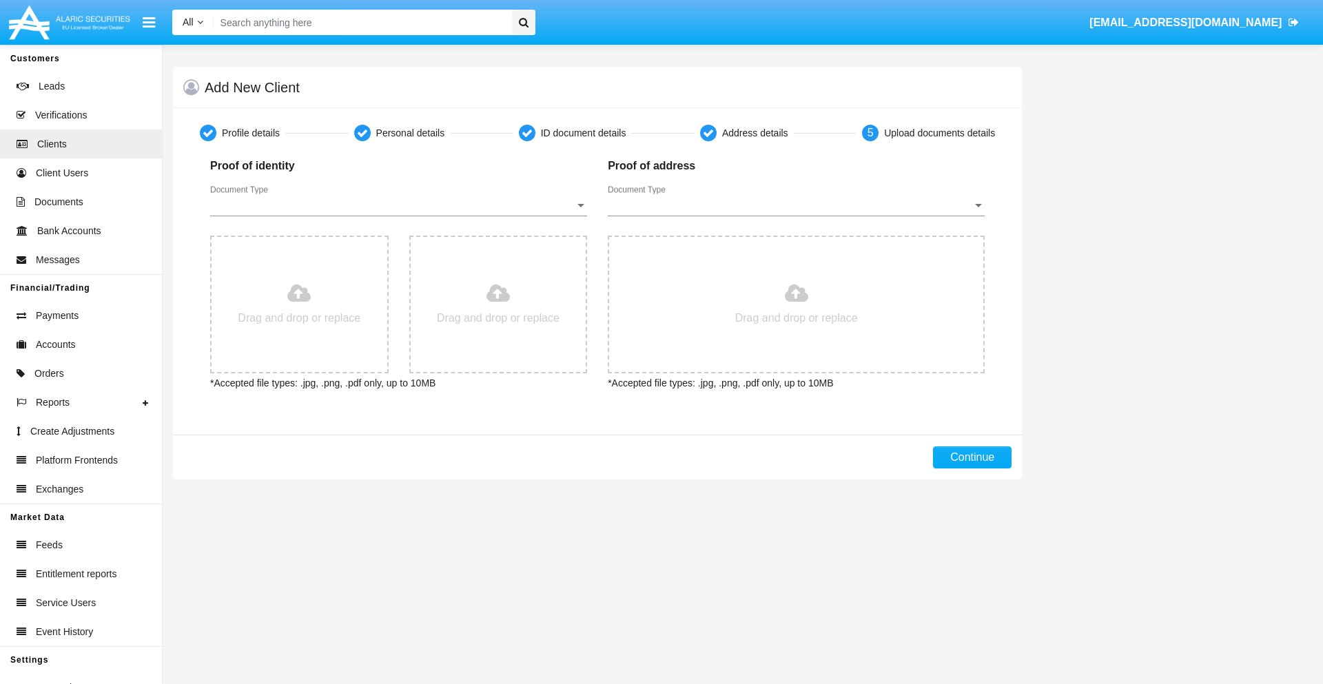
click at [398, 205] on span "Document Type" at bounding box center [392, 205] width 364 height 12
click at [398, 216] on span "Passport" at bounding box center [398, 215] width 377 height 33
type input "C:\fakepath\passport.png"
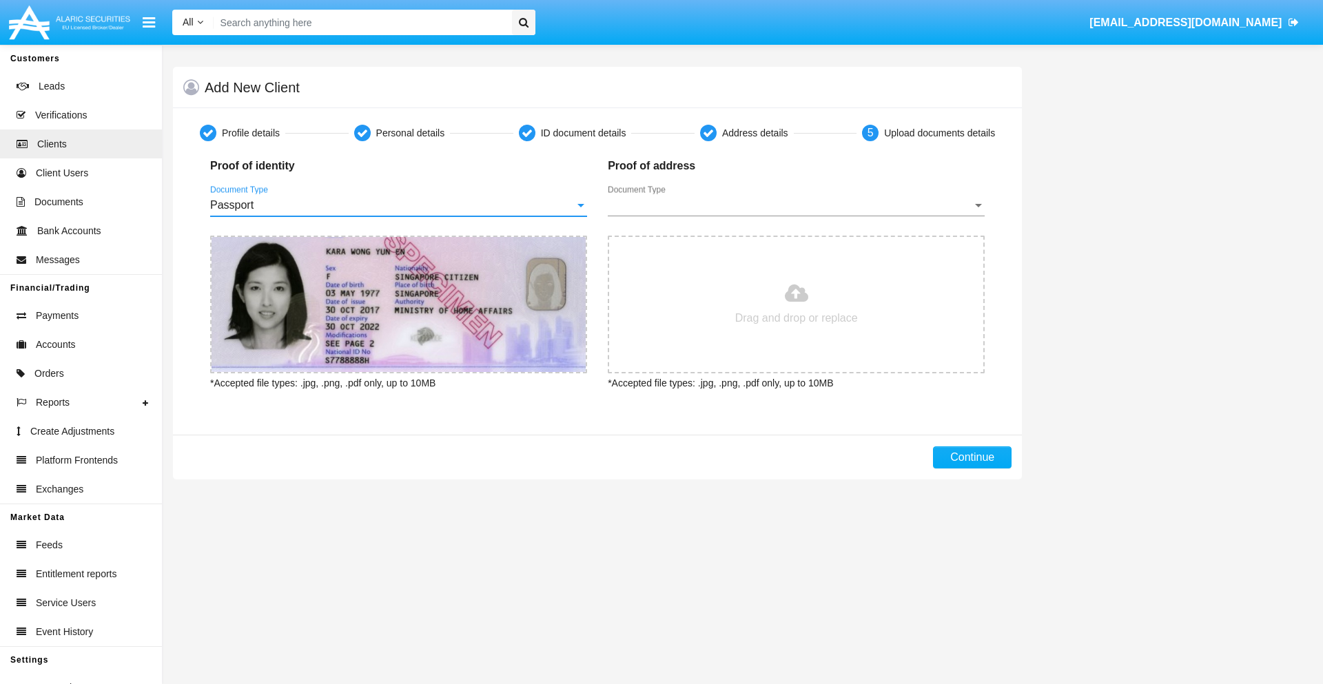
click at [796, 205] on span "Document Type" at bounding box center [790, 205] width 364 height 12
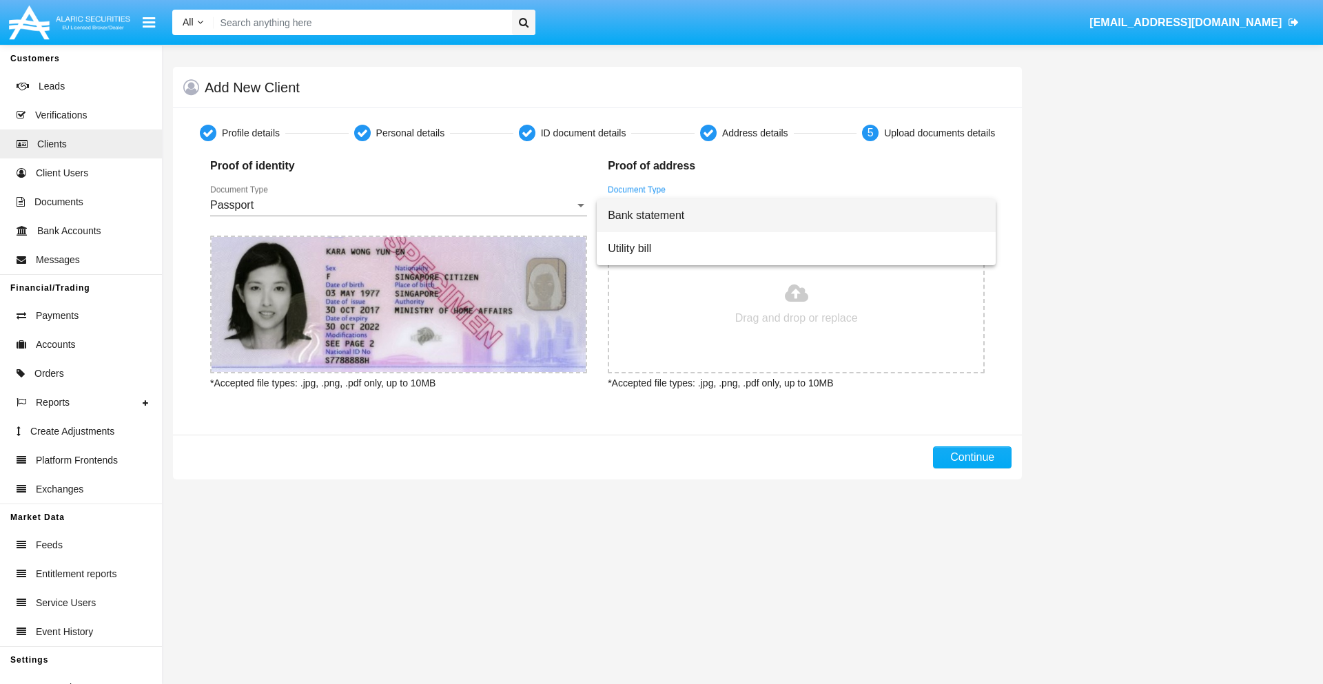
click at [796, 216] on span "Bank statement" at bounding box center [796, 215] width 377 height 33
type input "C:\fakepath\bank-statement.png"
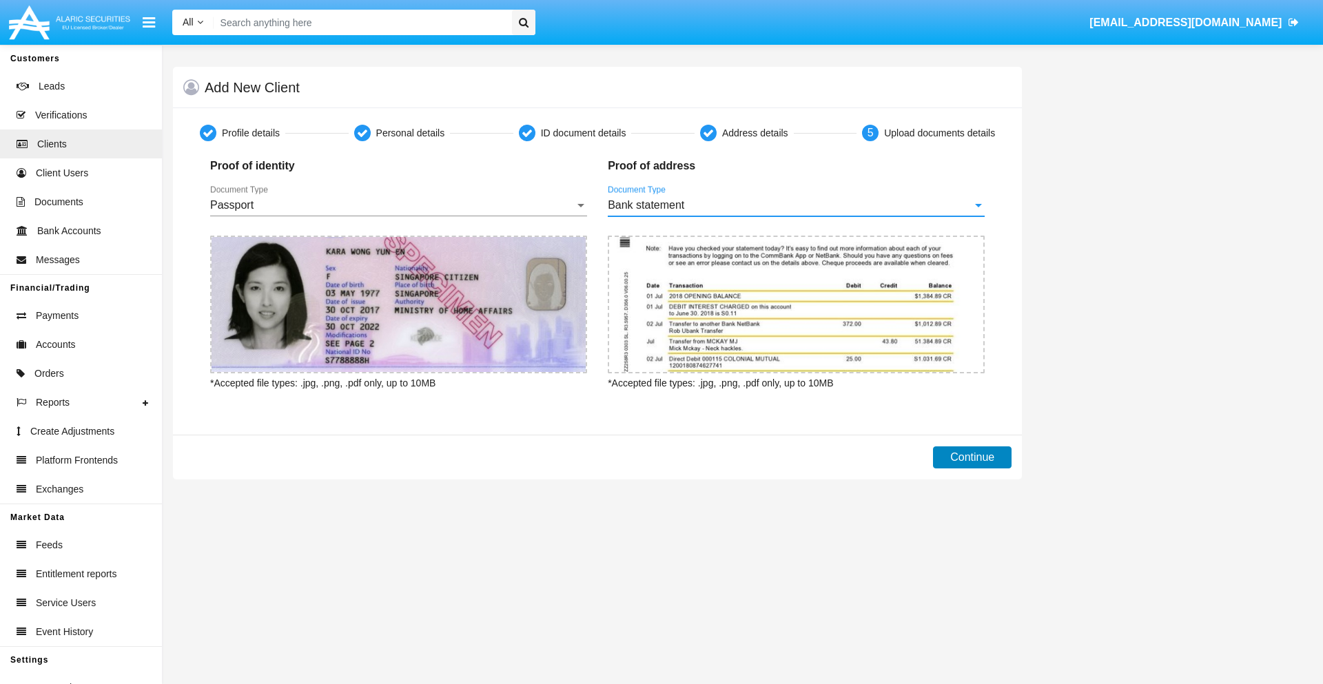
click at [972, 457] on button "Continue" at bounding box center [972, 457] width 79 height 22
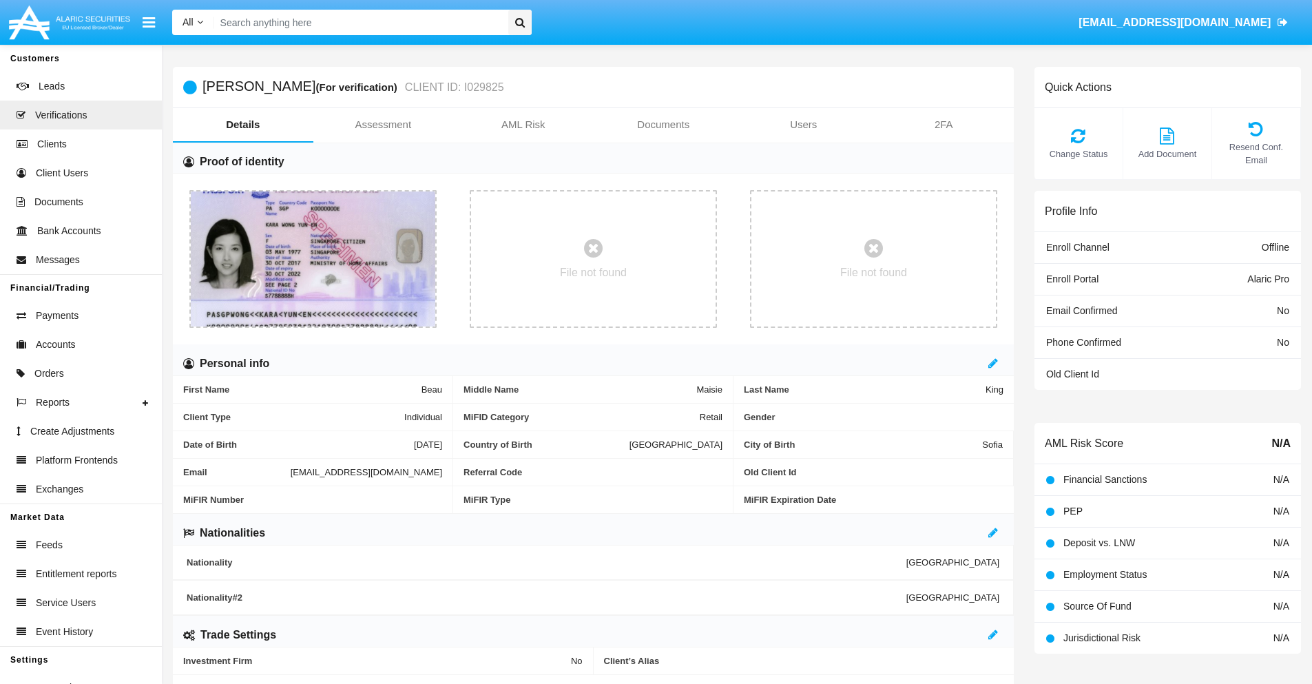
click at [663, 125] on link "Documents" at bounding box center [664, 124] width 141 height 33
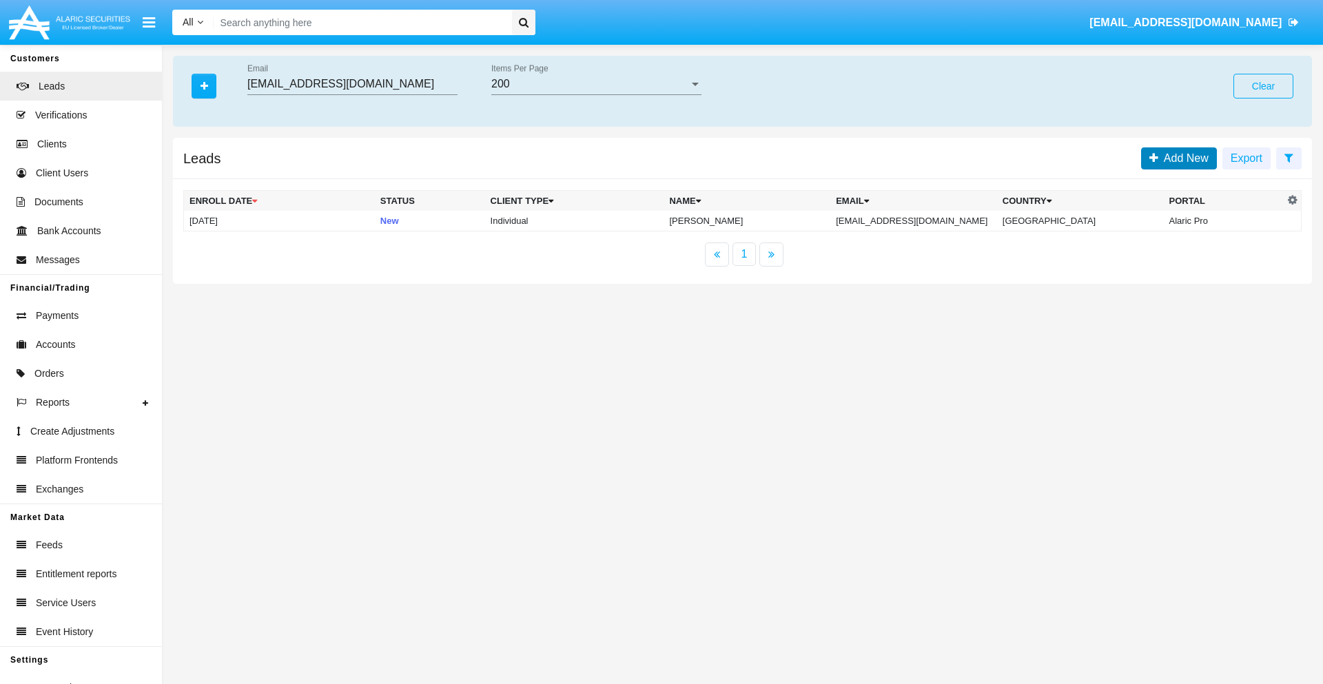
click at [1183, 158] on span "Add New" at bounding box center [1183, 158] width 50 height 12
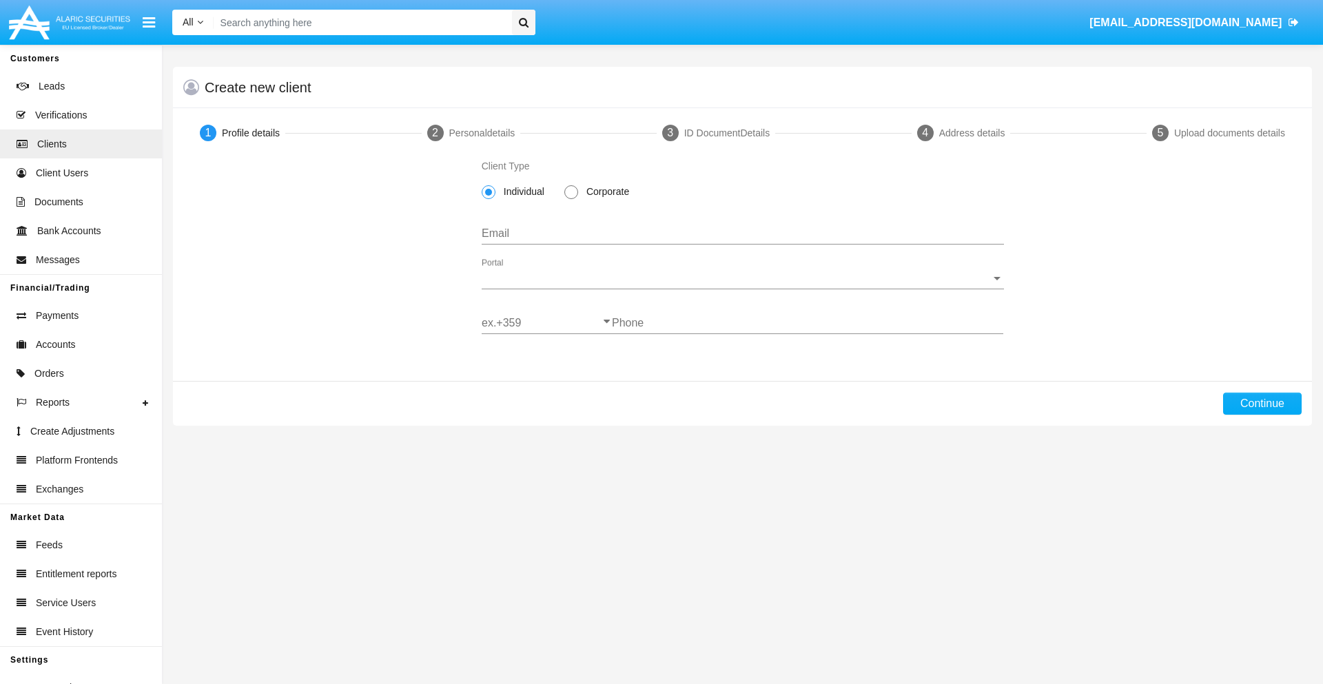
click at [521, 192] on span "Individual" at bounding box center [521, 192] width 52 height 14
click at [488, 199] on input "Individual" at bounding box center [488, 199] width 1 height 1
type input "[EMAIL_ADDRESS][DOMAIN_NAME]"
click at [742, 278] on span "Portal" at bounding box center [737, 278] width 510 height 12
click at [737, 289] on span "Alaric Pro" at bounding box center [743, 288] width 522 height 33
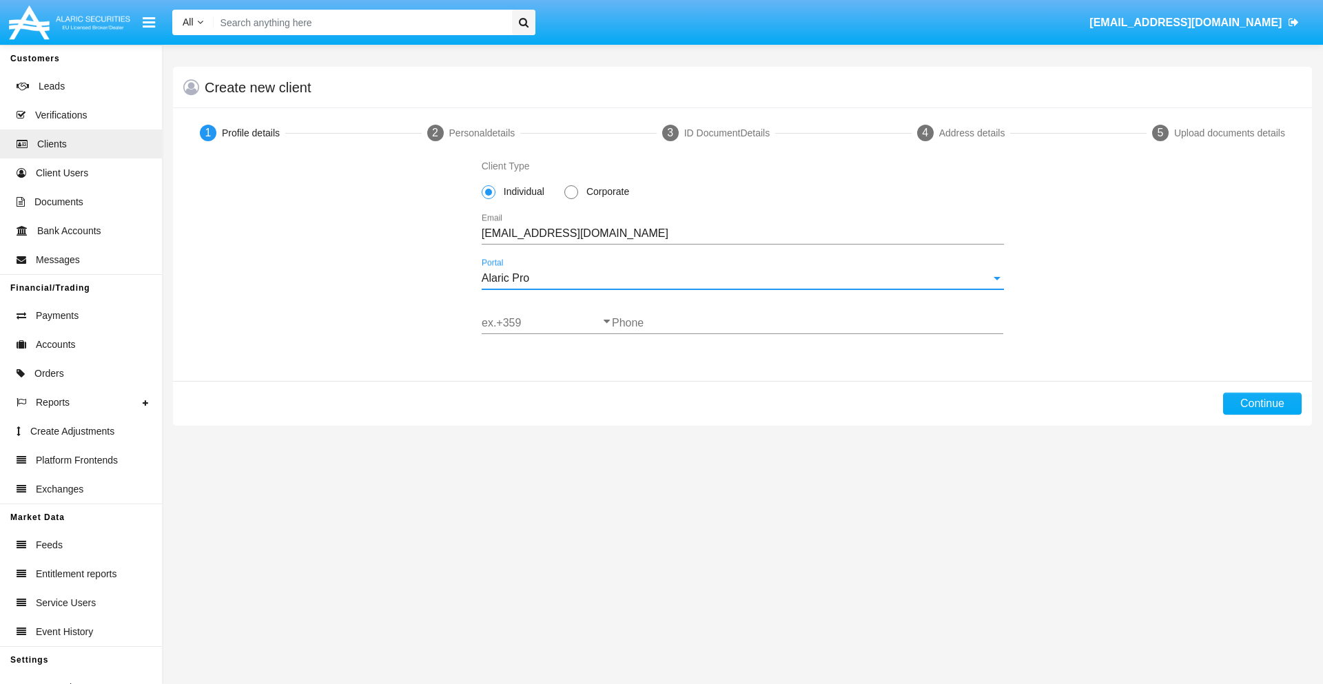
click at [546, 323] on input "ex.+359" at bounding box center [547, 323] width 130 height 12
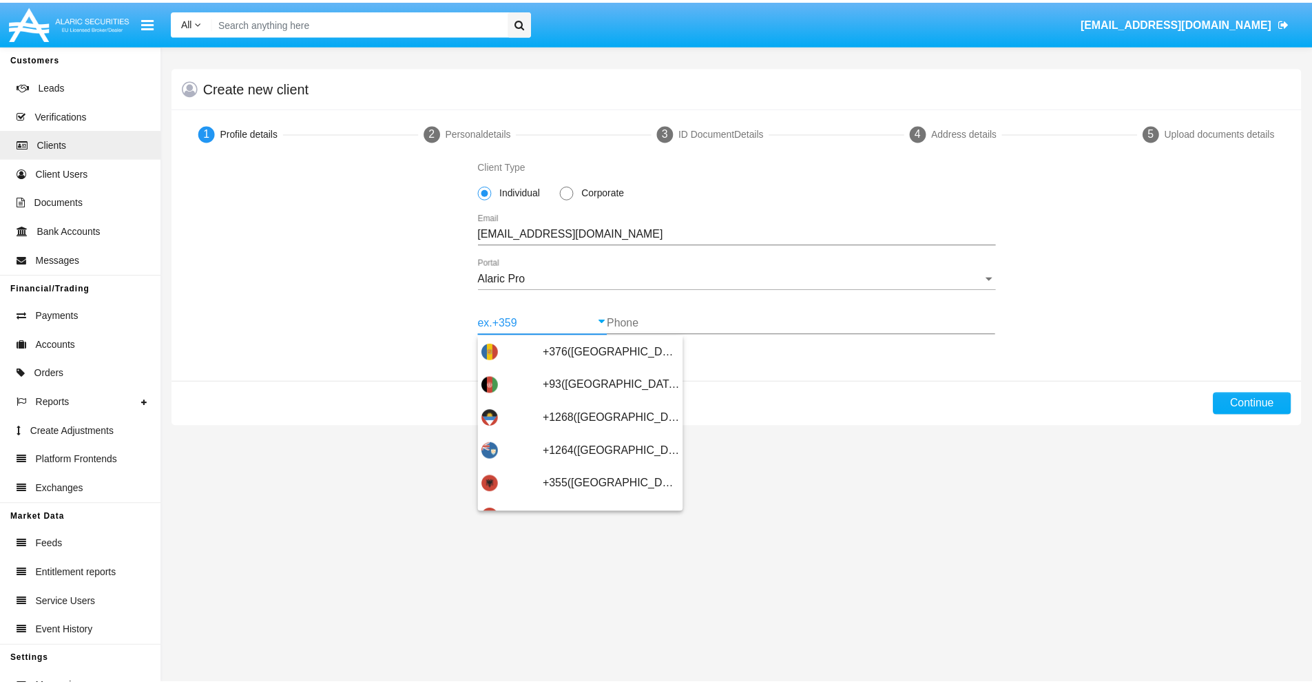
scroll to position [452, 0]
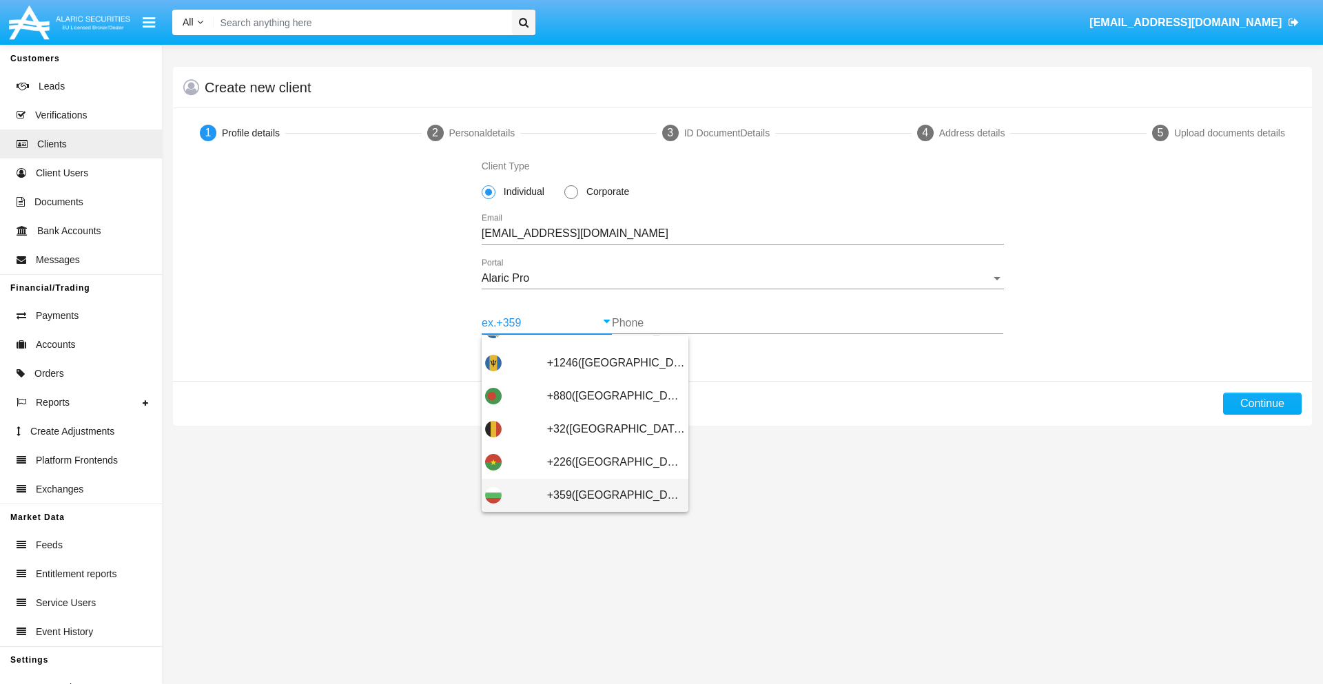
click at [605, 495] on span "+359([GEOGRAPHIC_DATA])" at bounding box center [616, 495] width 138 height 33
type input "+359([GEOGRAPHIC_DATA])"
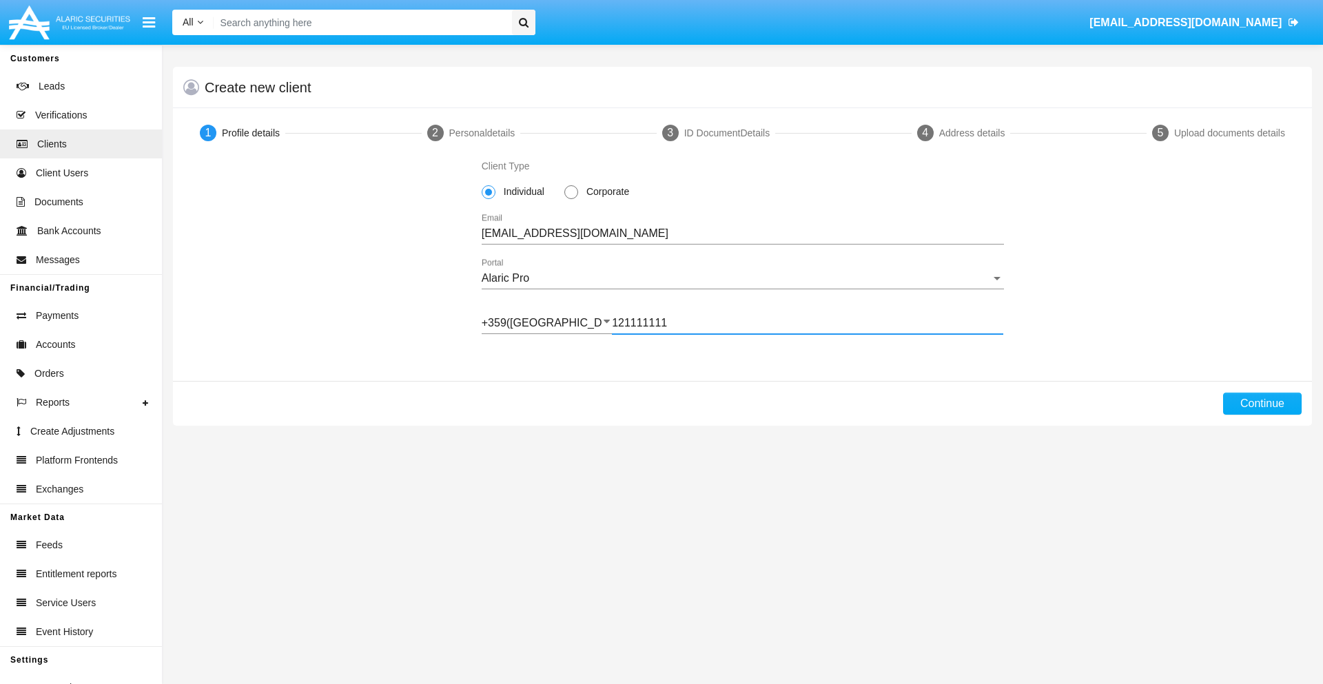
type input "121111111"
click at [1261, 404] on button "Continue" at bounding box center [1262, 404] width 79 height 22
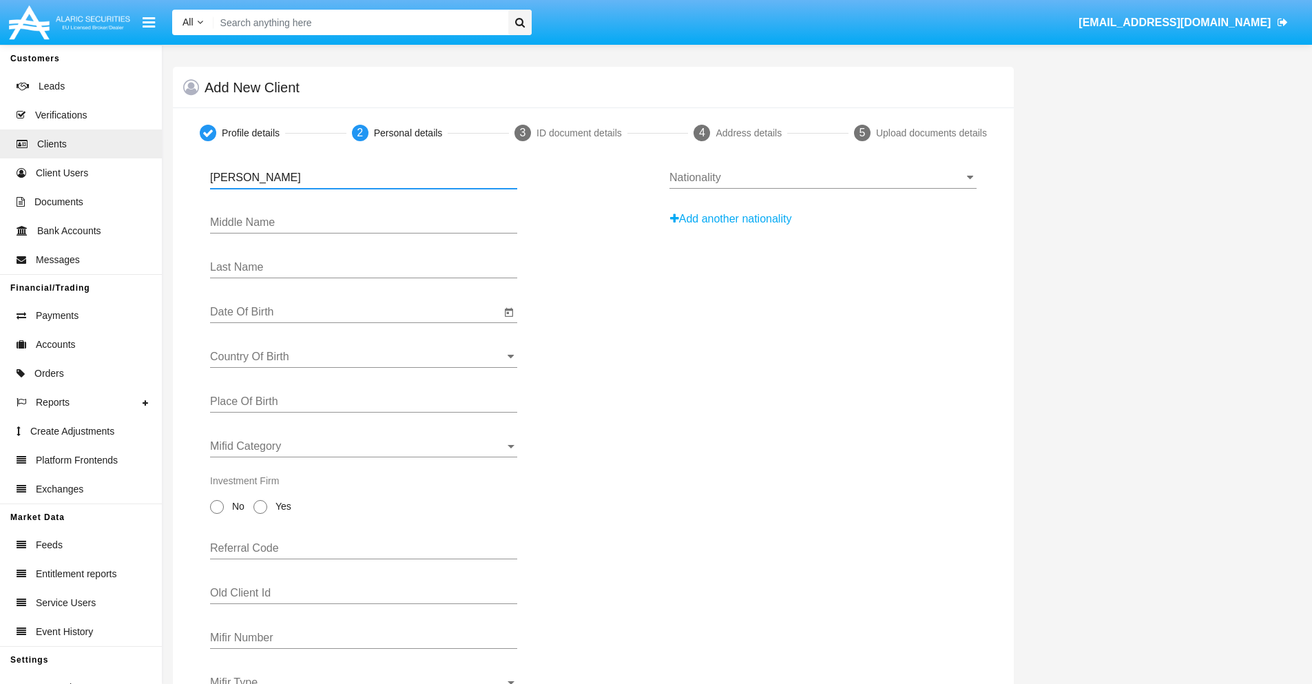
type input "[PERSON_NAME]"
click at [355, 312] on input "Date Of Birth" at bounding box center [355, 312] width 291 height 12
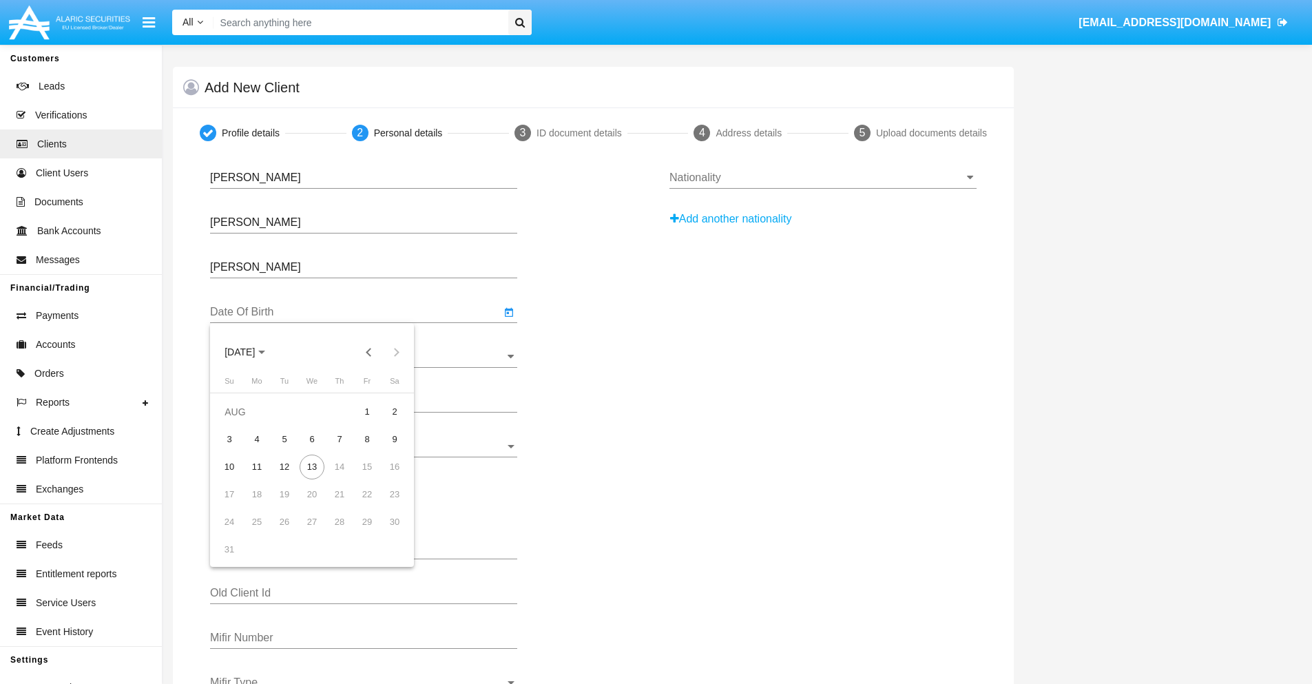
click at [252, 352] on span "[DATE]" at bounding box center [240, 352] width 30 height 11
click at [369, 352] on button "Previous 20 years" at bounding box center [369, 352] width 28 height 28
click at [336, 533] on div "2000" at bounding box center [336, 532] width 43 height 25
click at [240, 422] on div "JAN" at bounding box center [239, 422] width 43 height 25
click at [395, 411] on div "1" at bounding box center [394, 412] width 25 height 25
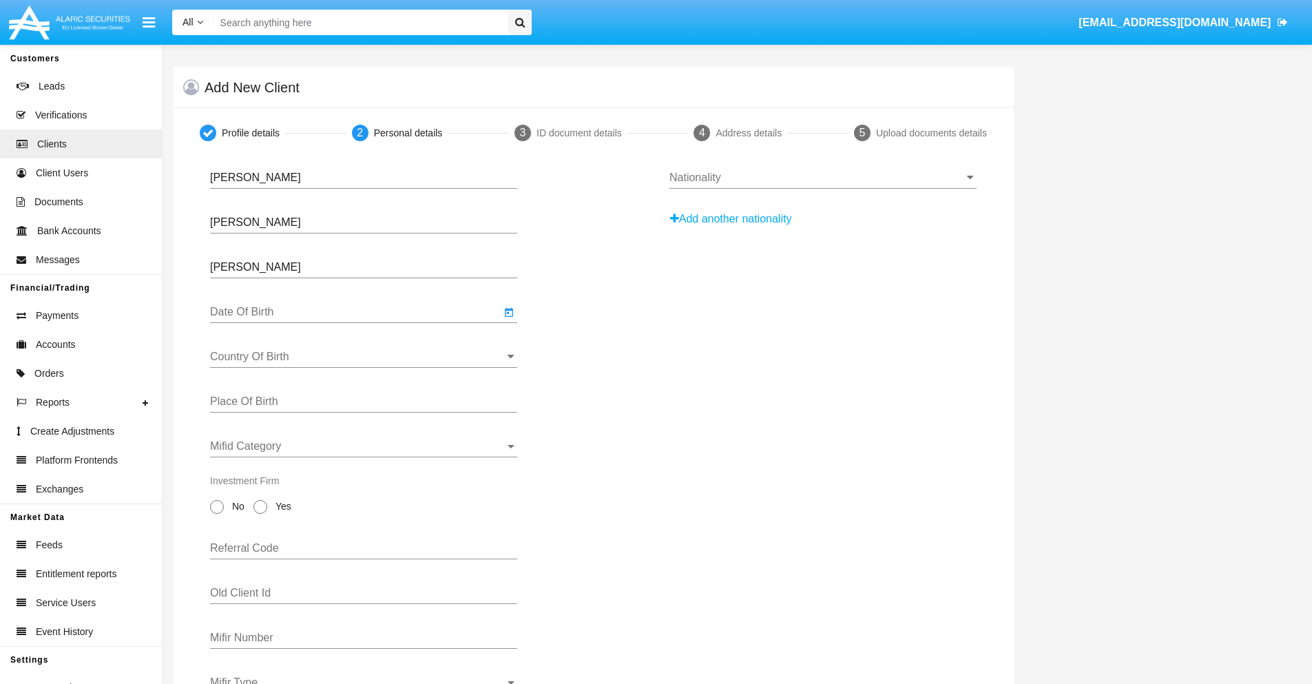
type input "[DATE]"
click at [364, 357] on input "Country Of Birth" at bounding box center [363, 357] width 307 height 12
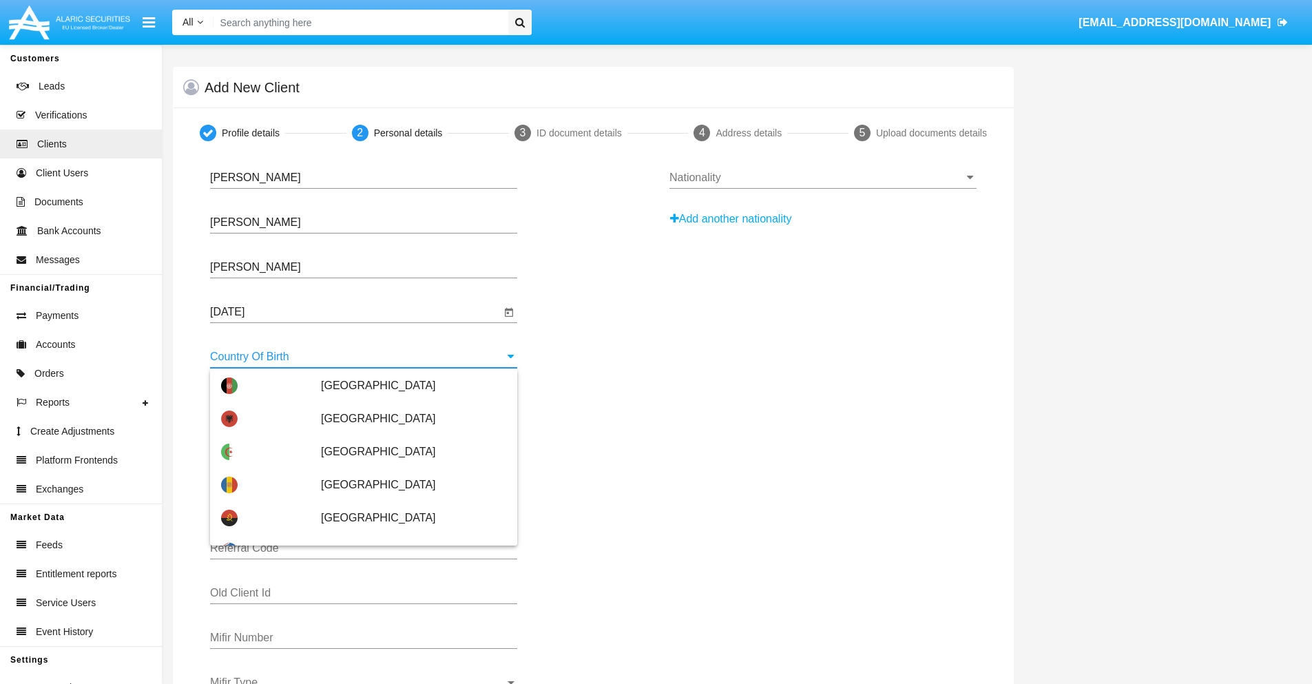
scroll to position [2866, 0]
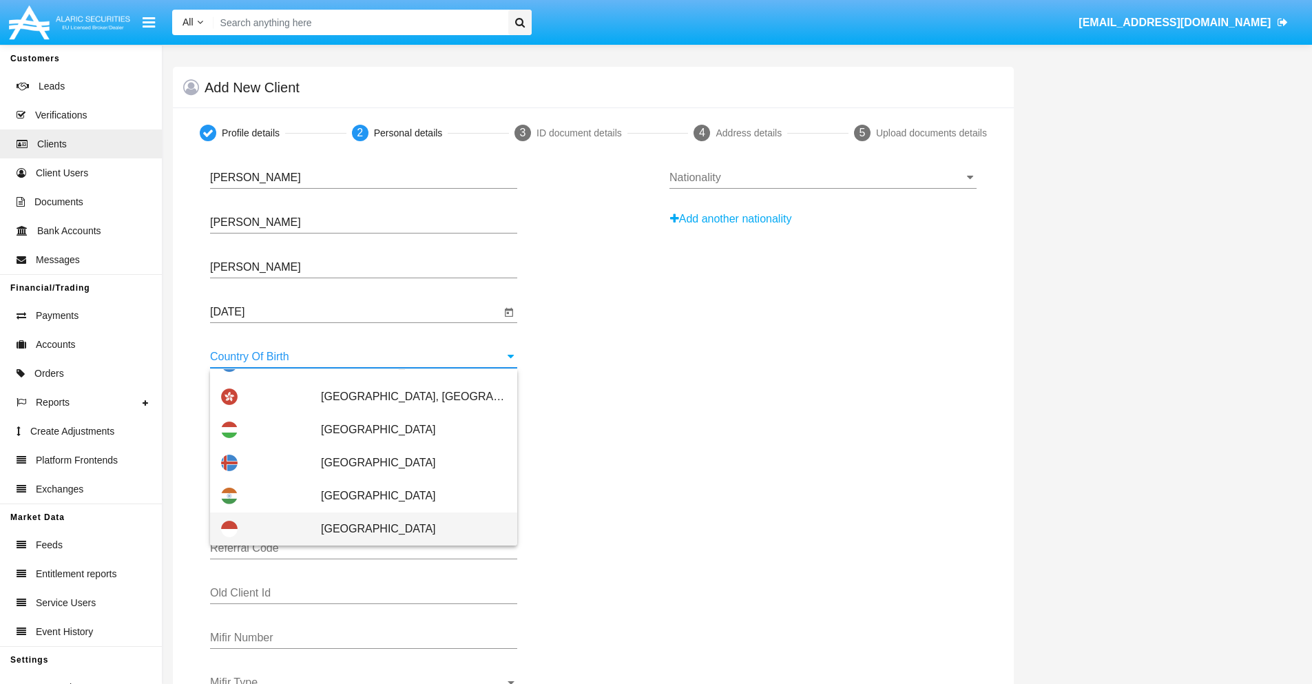
click at [406, 529] on span "[GEOGRAPHIC_DATA]" at bounding box center [413, 529] width 185 height 33
type input "[GEOGRAPHIC_DATA]"
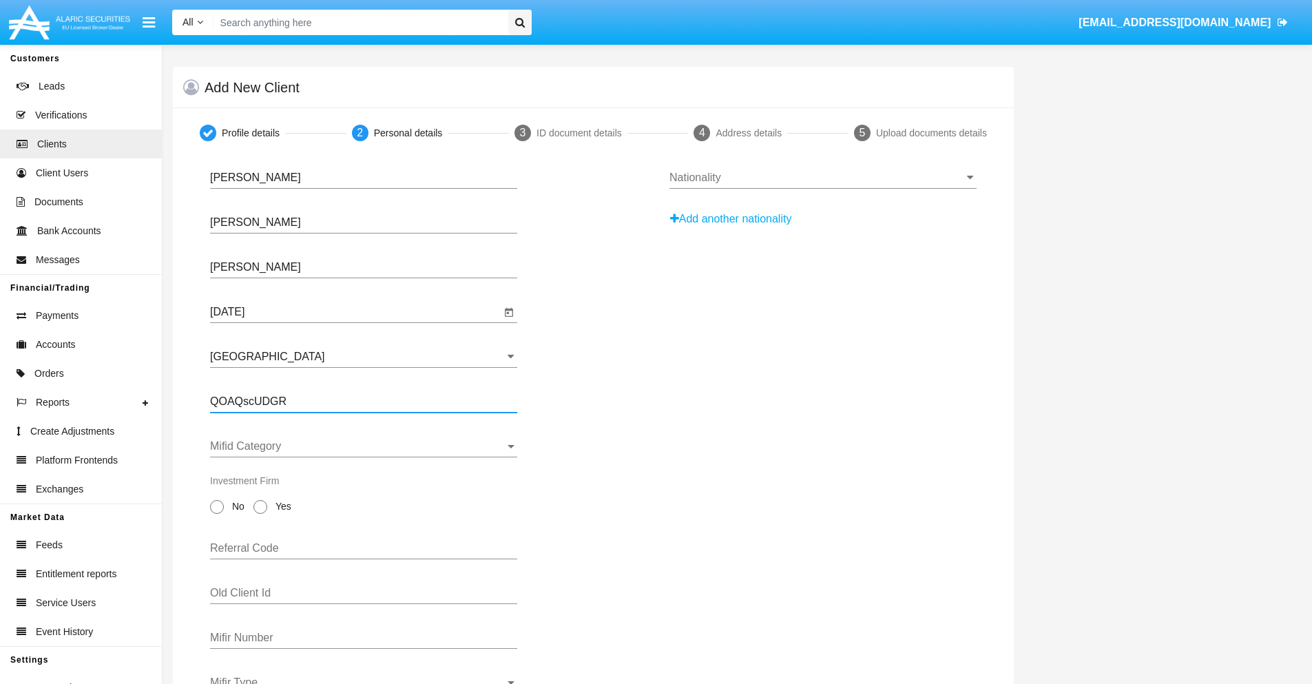
type input "QOAQscUDGR"
click at [364, 446] on span "Mifid Category" at bounding box center [357, 446] width 295 height 12
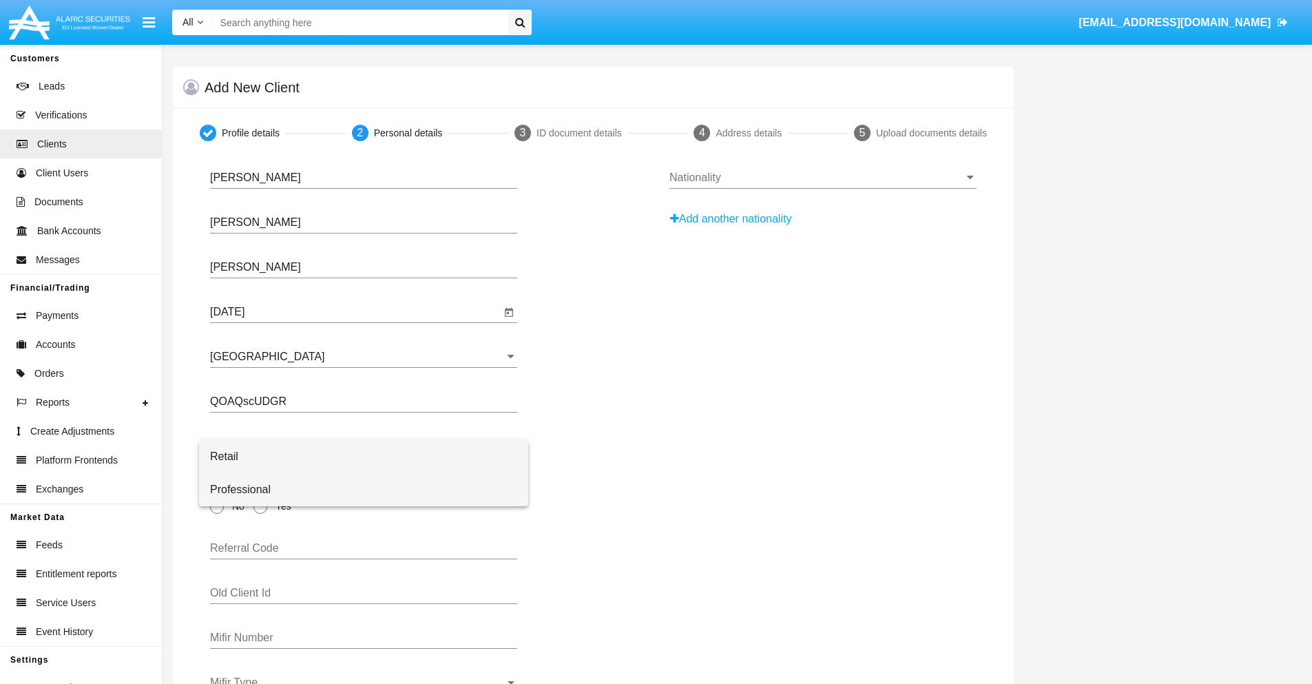
click at [364, 490] on span "Professional" at bounding box center [363, 489] width 307 height 33
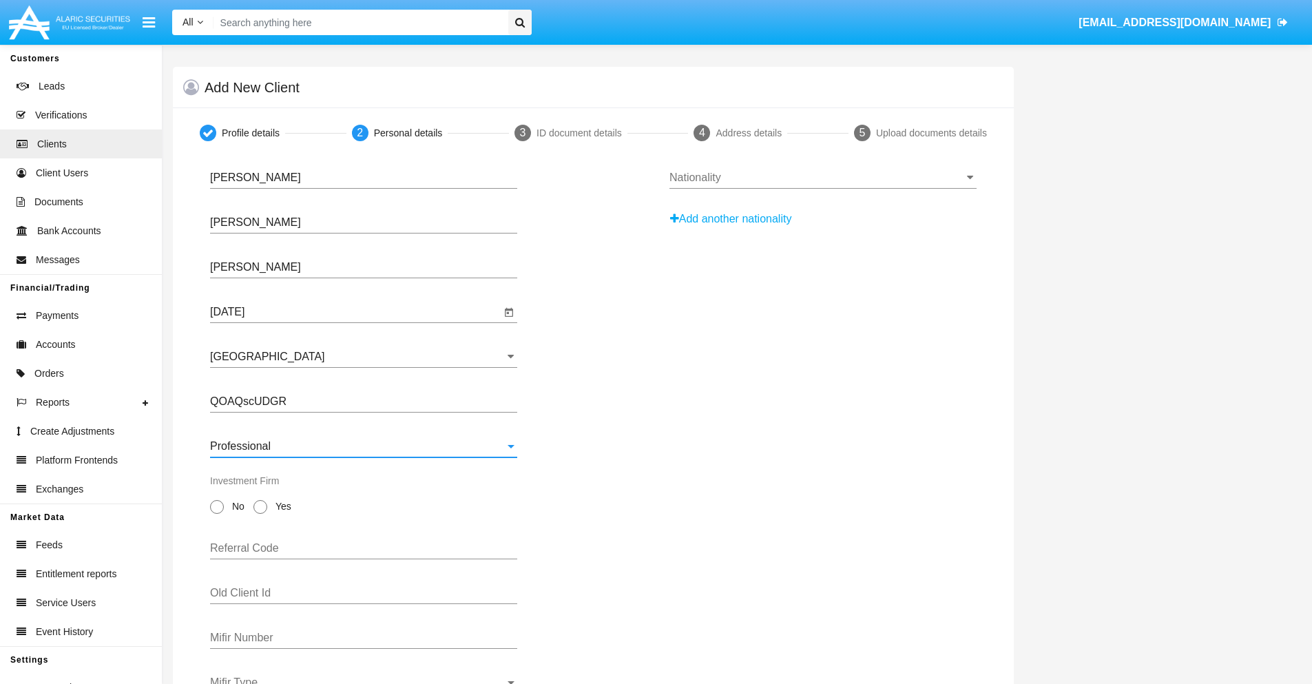
click at [236, 506] on span "No" at bounding box center [236, 506] width 24 height 14
click at [217, 514] on input "No" at bounding box center [216, 514] width 1 height 1
radio input "true"
type input "qhYxxmuedB"
type input "ZnEduHaJLX"
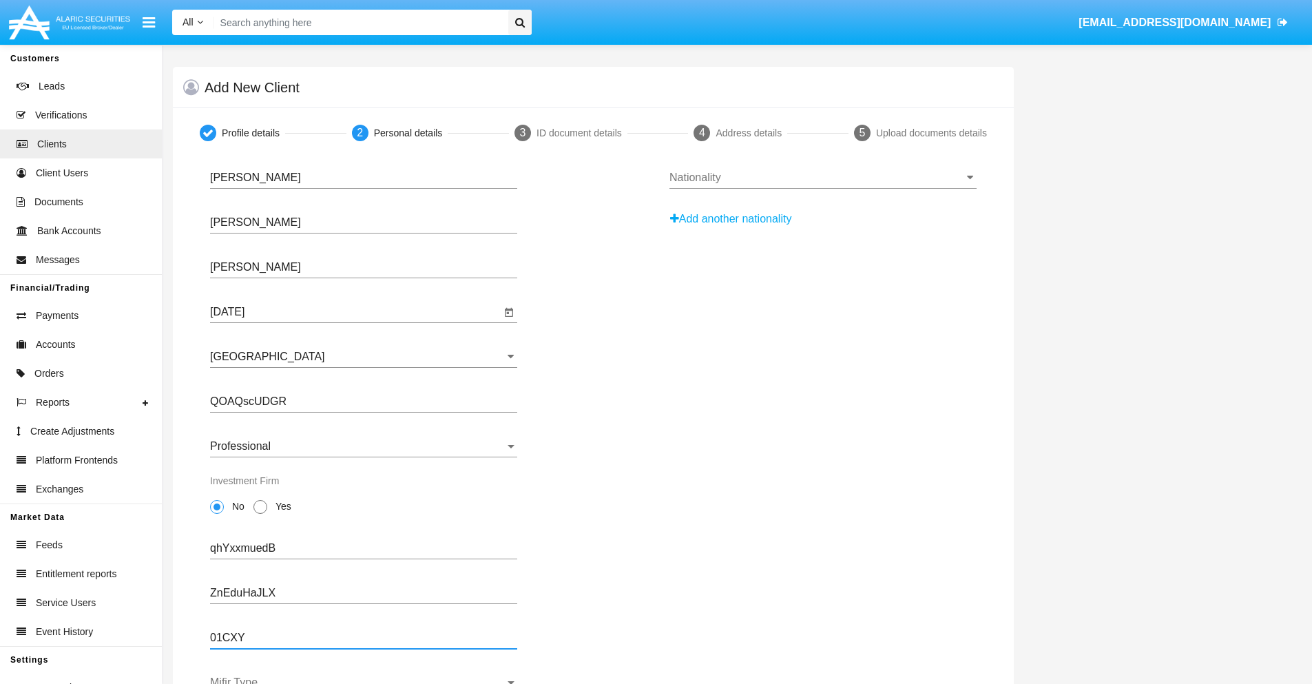
type input "01CXY"
click at [364, 680] on span "Mifir Type" at bounding box center [357, 683] width 295 height 12
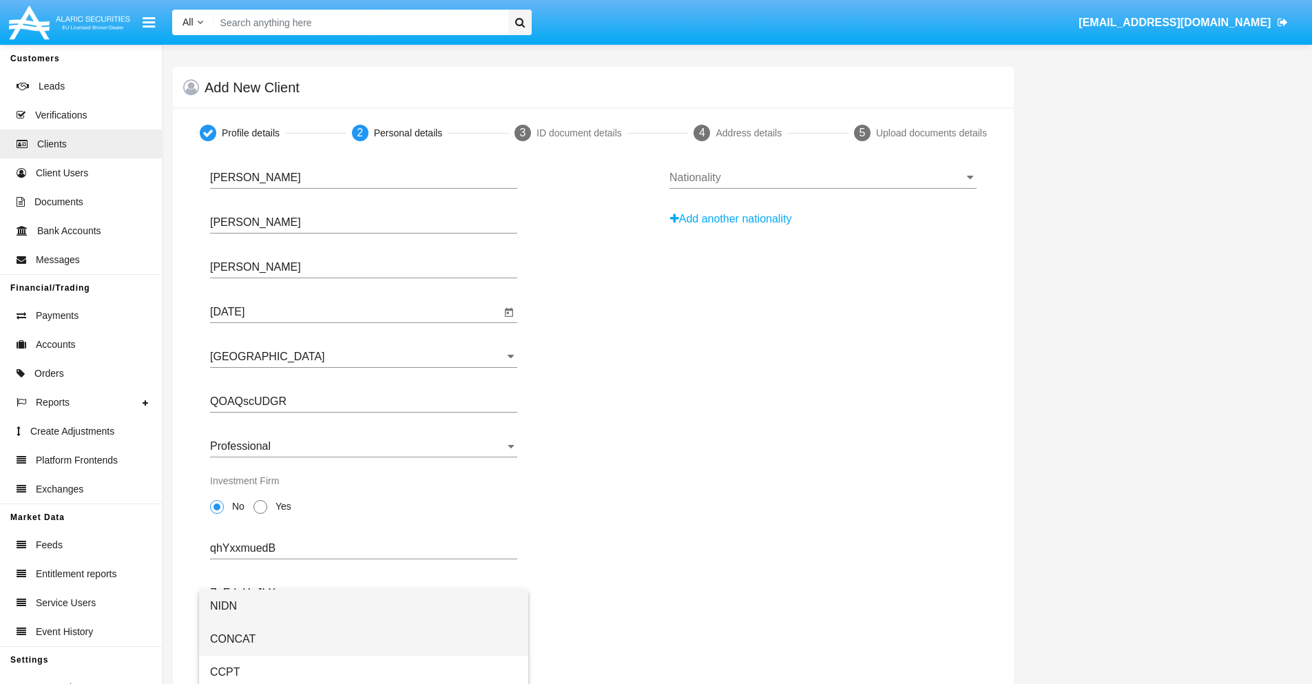
click at [364, 639] on span "CONCAT" at bounding box center [363, 639] width 307 height 33
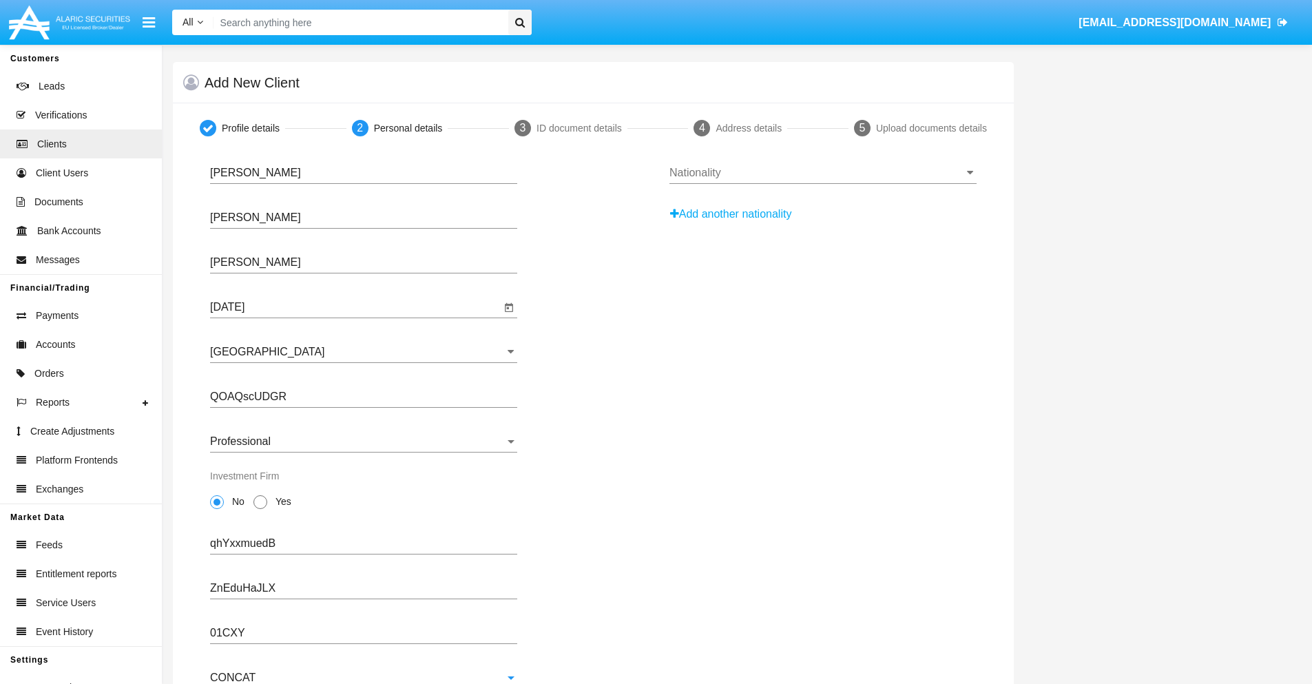
scroll to position [50, 0]
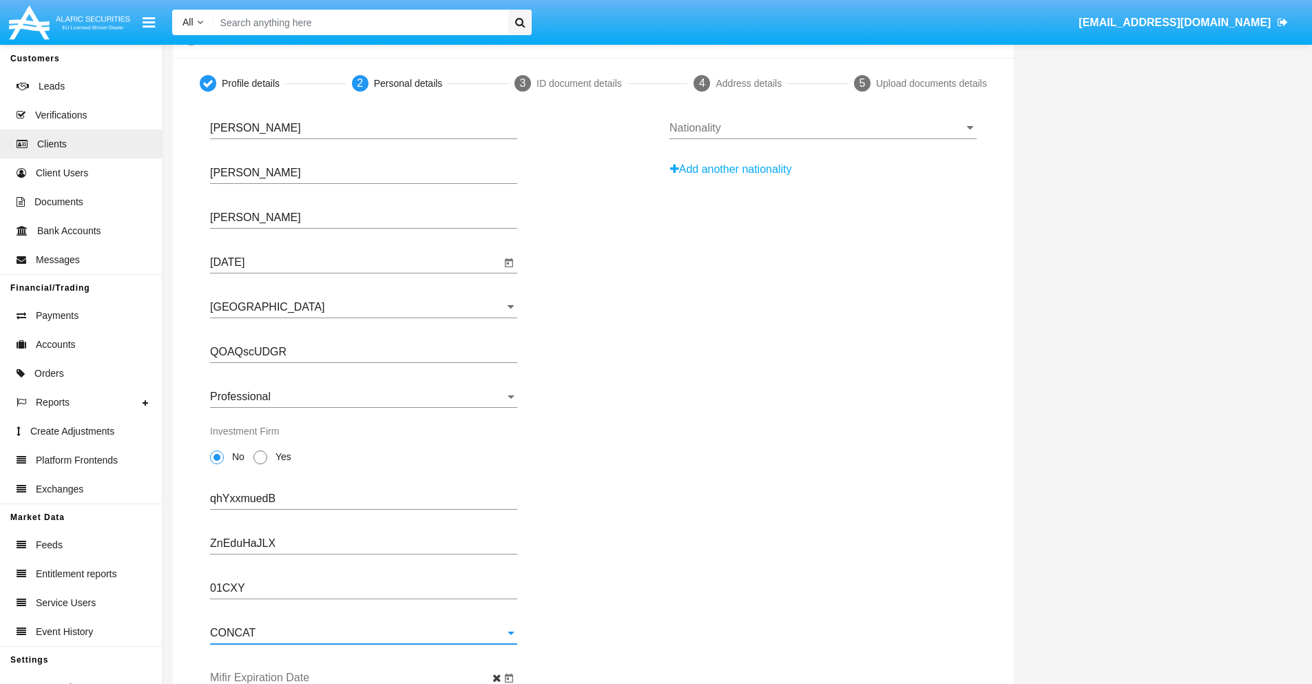
click at [355, 678] on input "Mifir Expiration Date" at bounding box center [355, 678] width 291 height 12
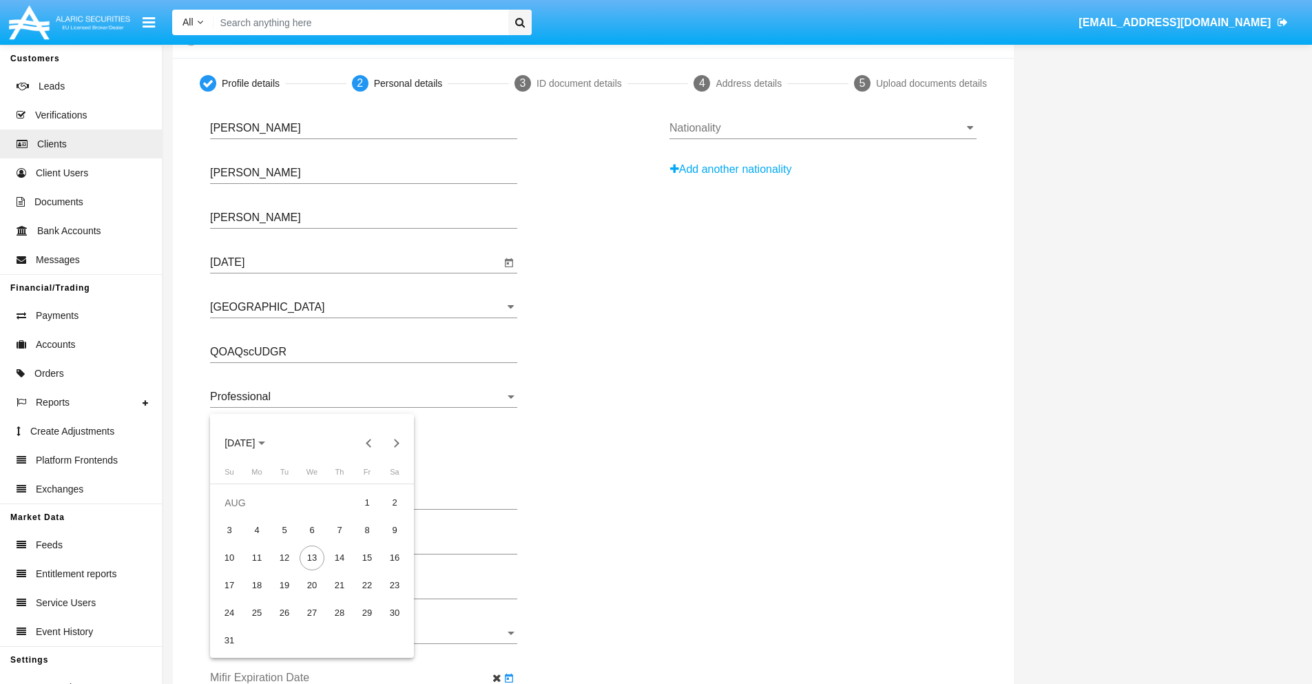
click at [252, 443] on span "[DATE]" at bounding box center [240, 443] width 30 height 11
click at [336, 568] on div "2030" at bounding box center [336, 568] width 43 height 25
click at [240, 513] on div "JAN" at bounding box center [239, 513] width 43 height 25
click at [285, 530] on div "1" at bounding box center [284, 530] width 25 height 25
type input "[DATE]"
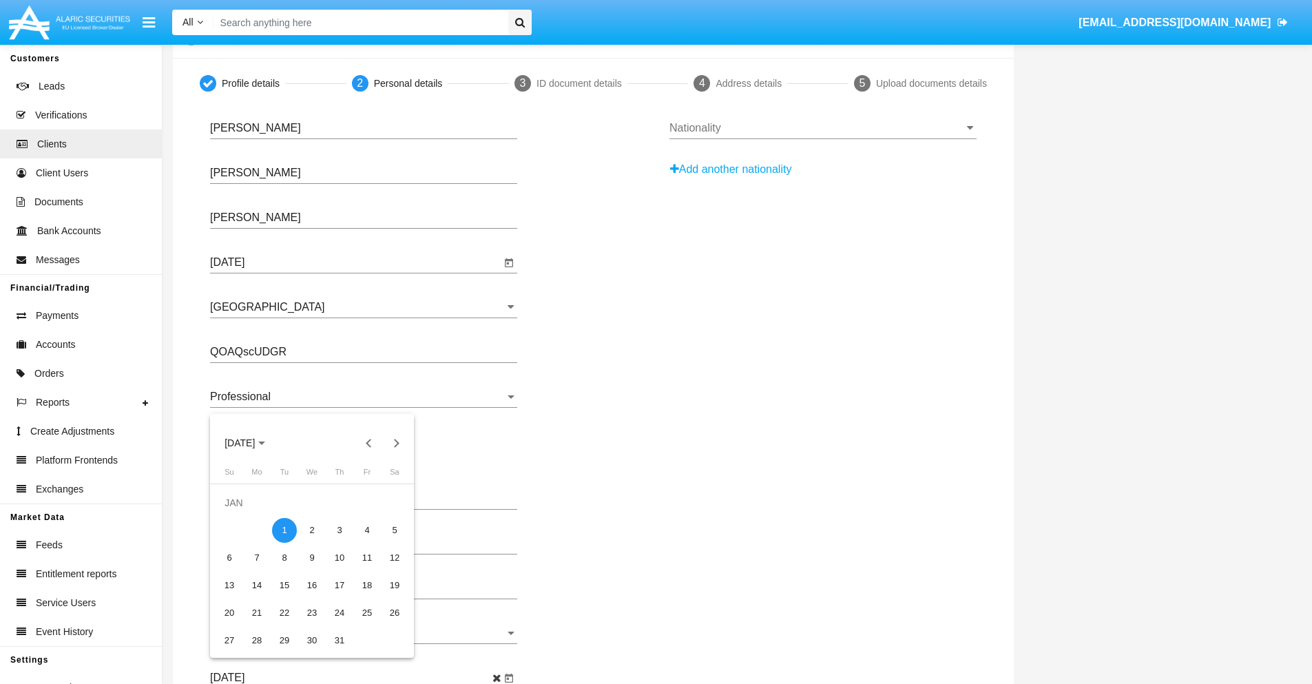
scroll to position [0, 0]
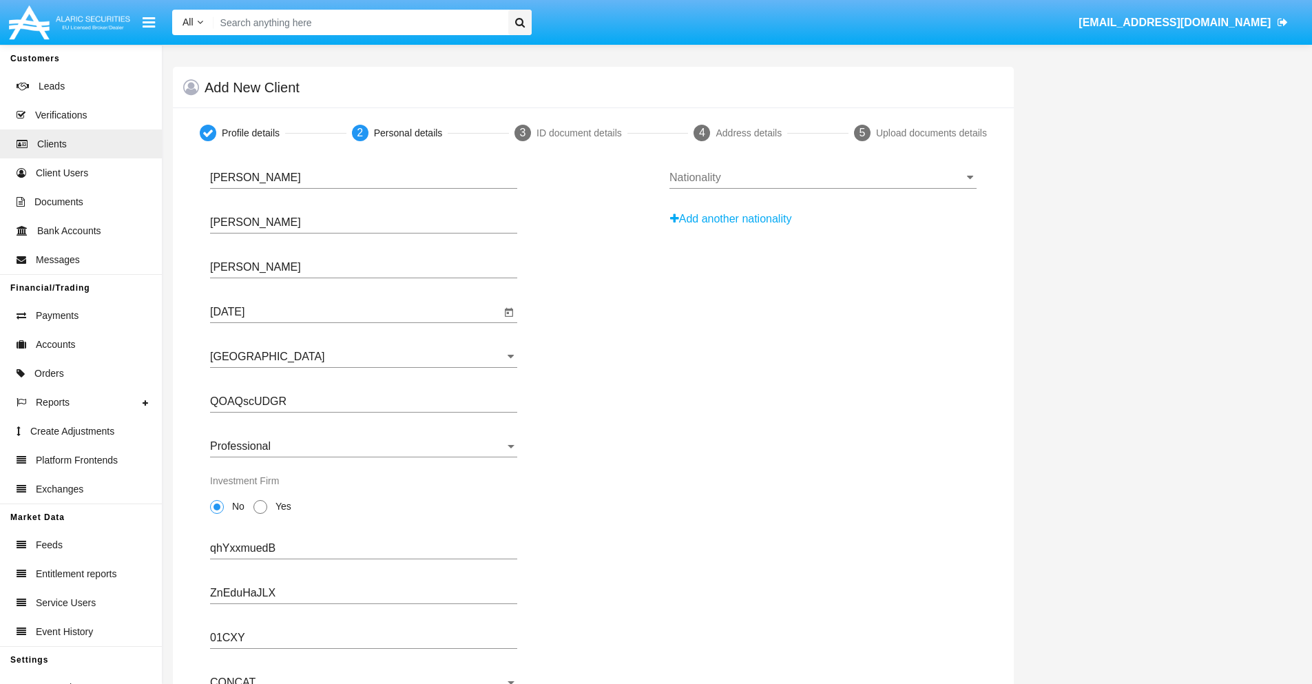
click at [823, 178] on input "Nationality" at bounding box center [823, 178] width 307 height 12
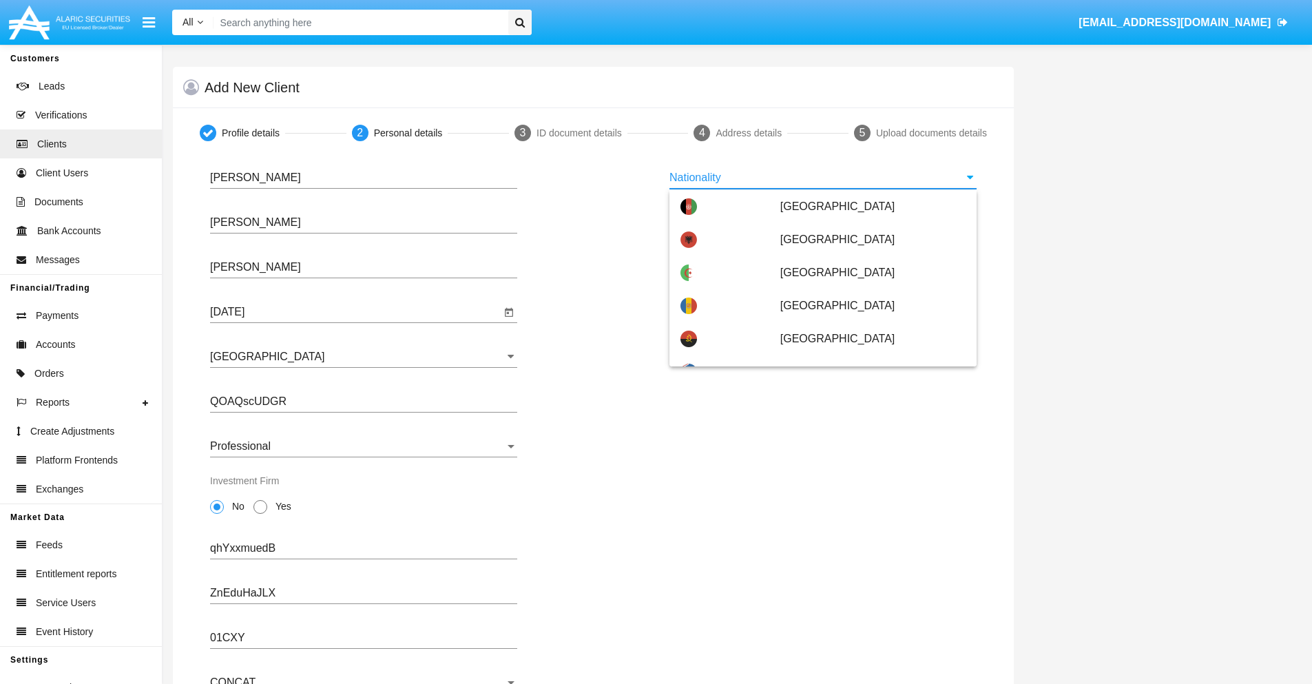
scroll to position [816, 0]
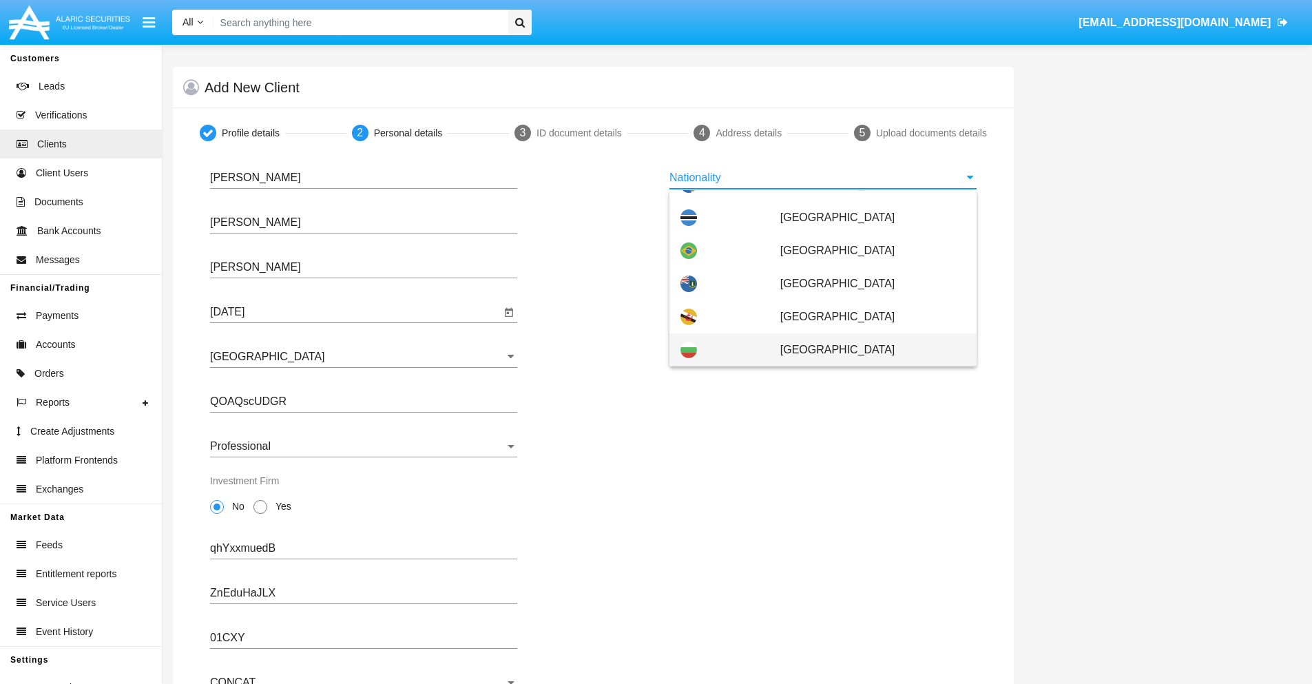
click at [866, 350] on span "[GEOGRAPHIC_DATA]" at bounding box center [873, 349] width 185 height 33
type input "[GEOGRAPHIC_DATA]"
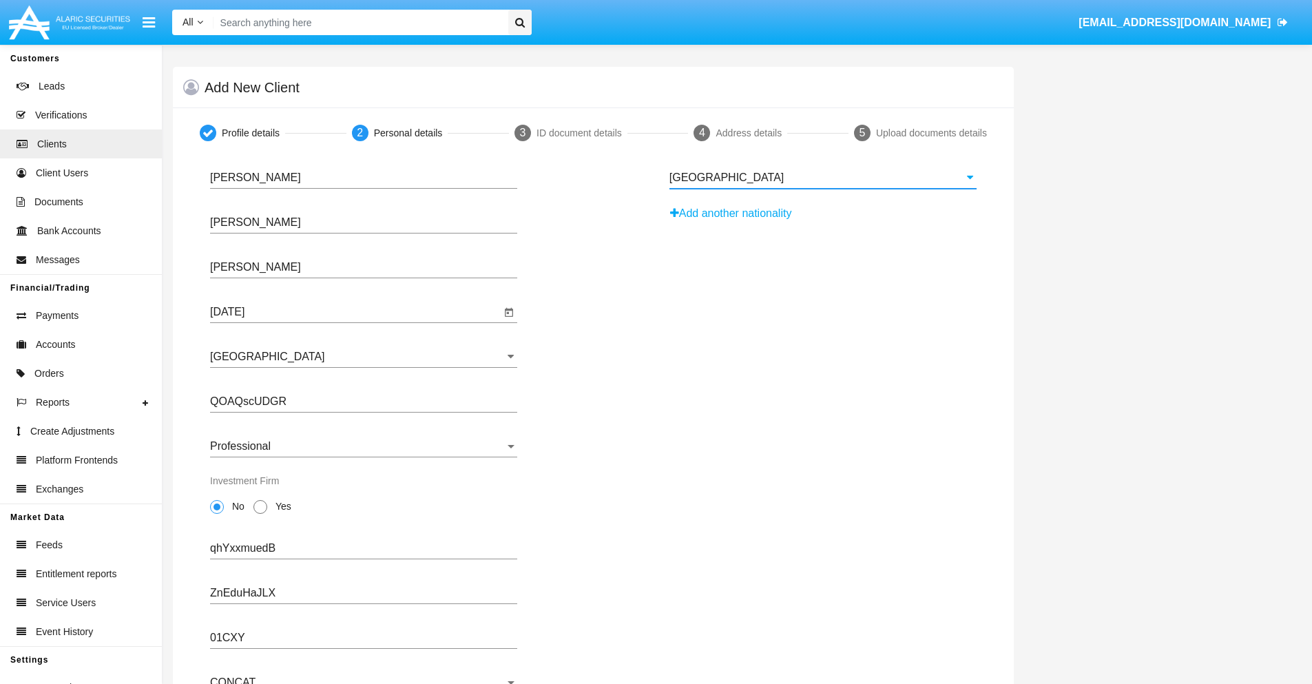
click at [736, 214] on button "Add another nationality" at bounding box center [735, 214] width 131 height 22
click at [823, 223] on input "Nationality #1" at bounding box center [823, 222] width 307 height 12
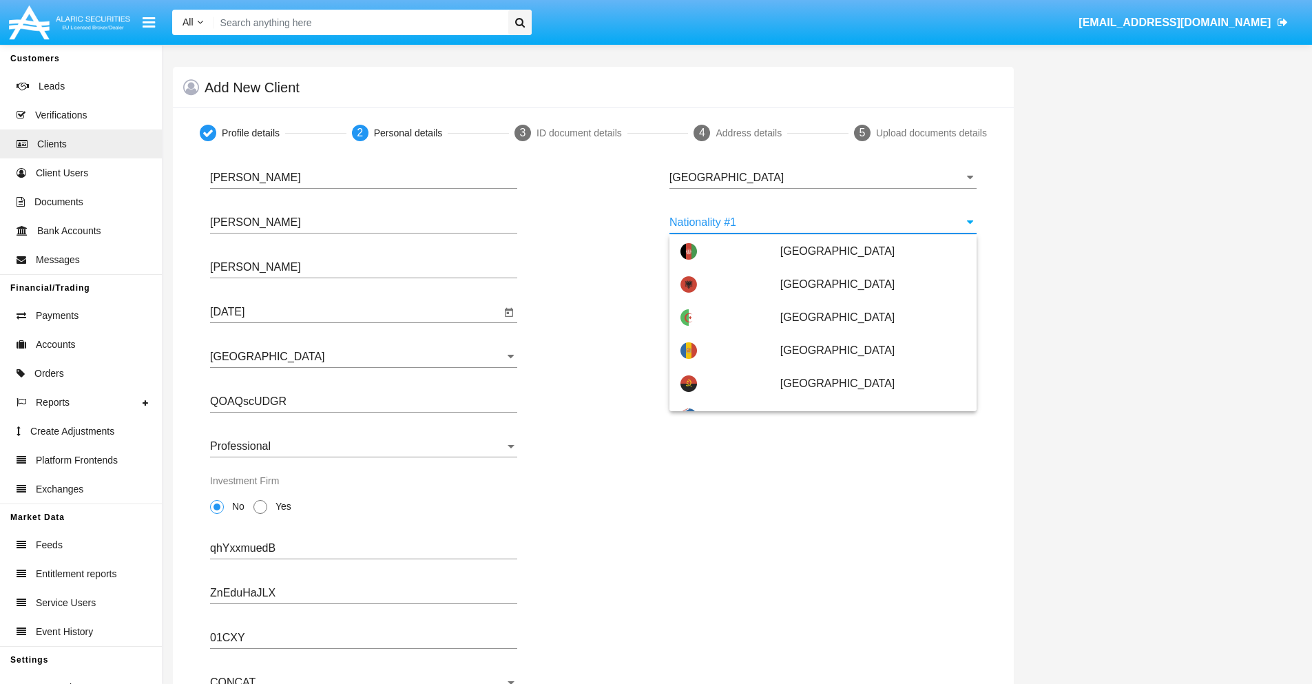
scroll to position [6140, 0]
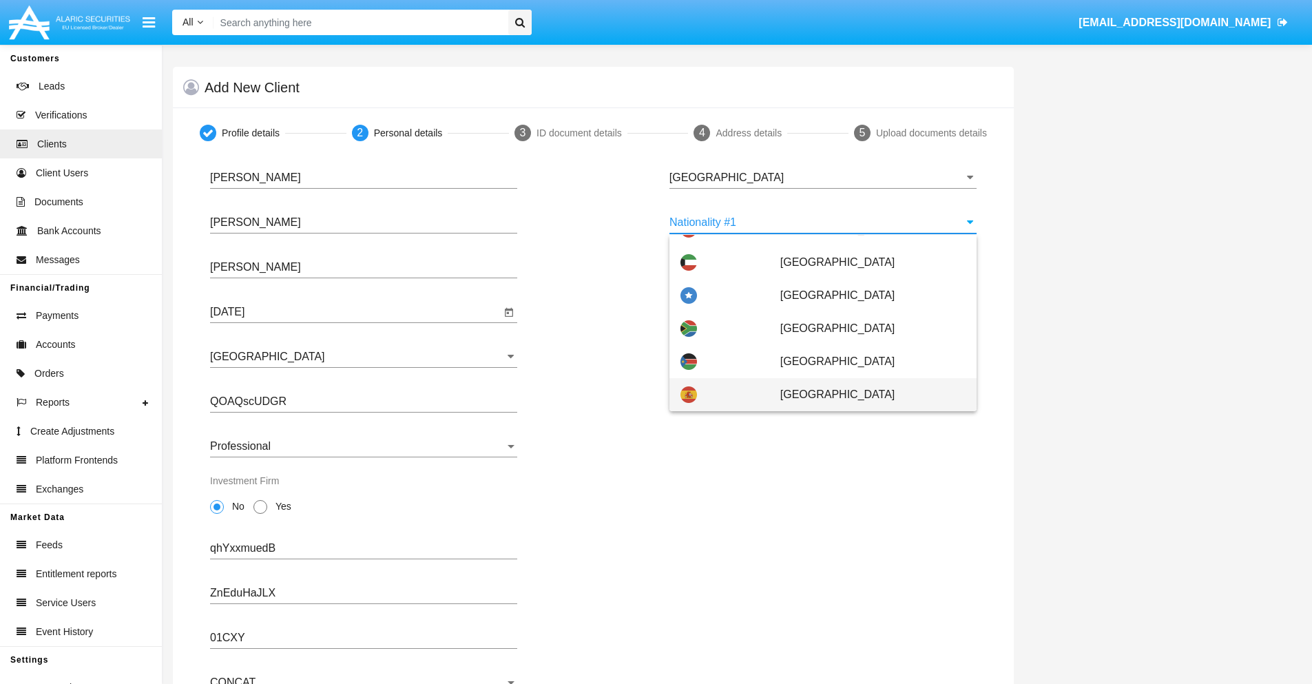
click at [866, 395] on span "[GEOGRAPHIC_DATA]" at bounding box center [873, 394] width 185 height 33
type input "[GEOGRAPHIC_DATA]"
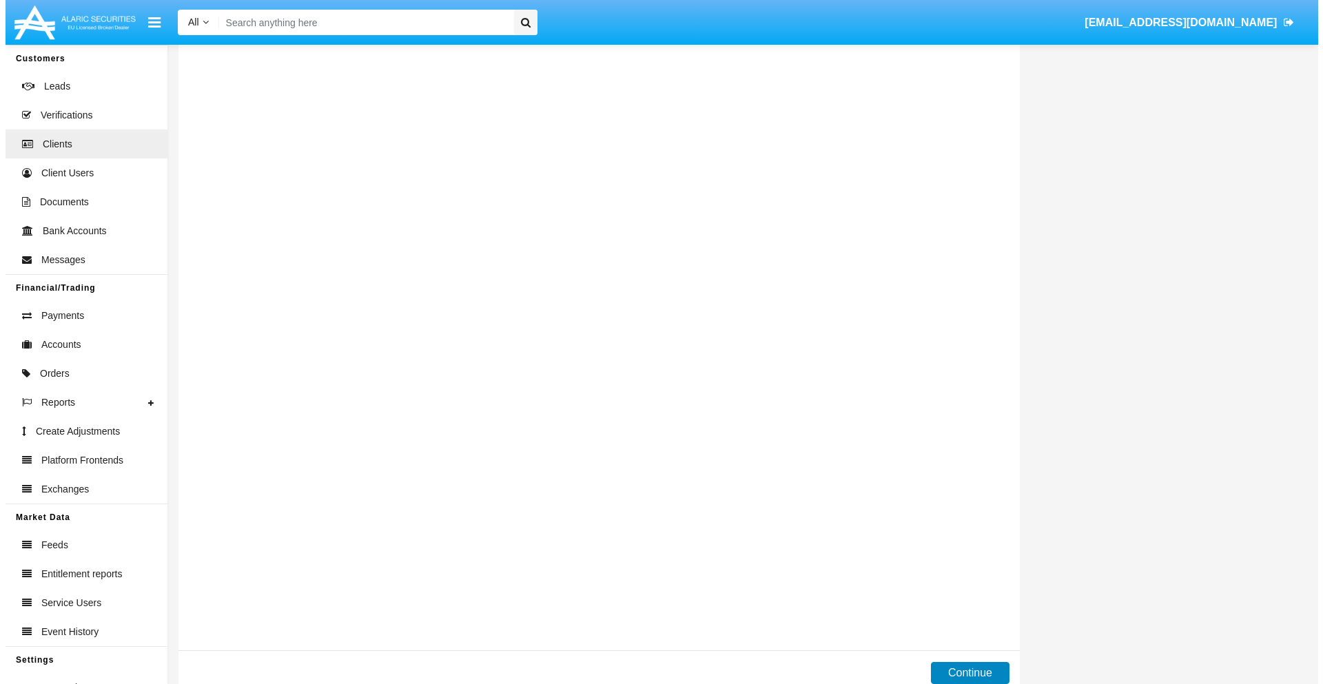
scroll to position [0, 0]
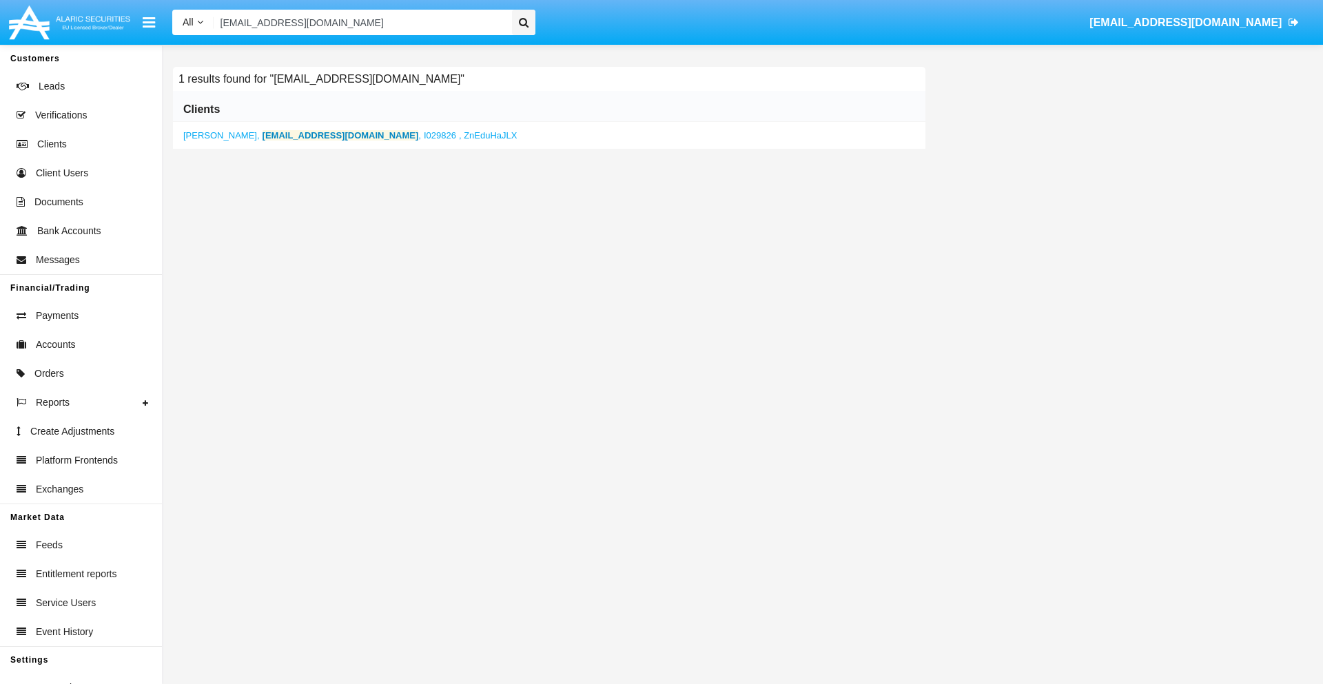
type input "[EMAIL_ADDRESS][DOMAIN_NAME]"
click at [311, 135] on b "[EMAIL_ADDRESS][DOMAIN_NAME]" at bounding box center [340, 135] width 156 height 10
